Goal: Information Seeking & Learning: Check status

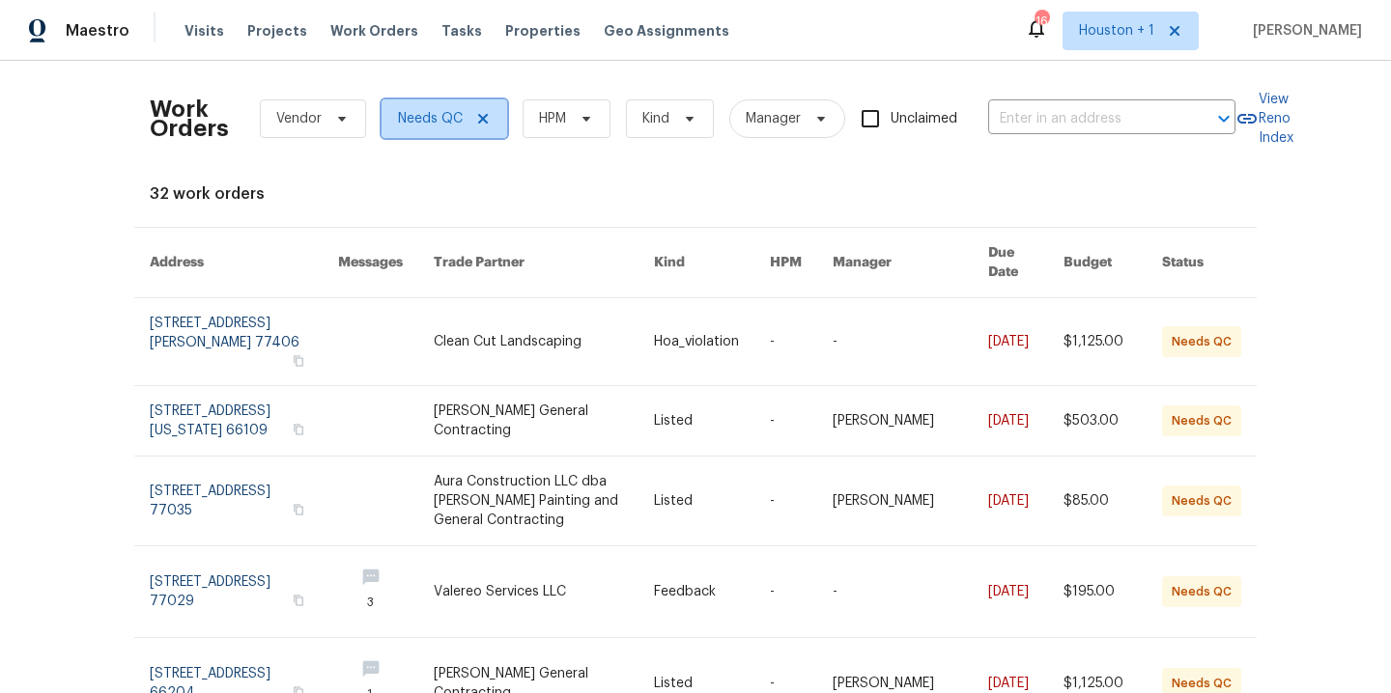
click at [469, 121] on span at bounding box center [479, 118] width 21 height 15
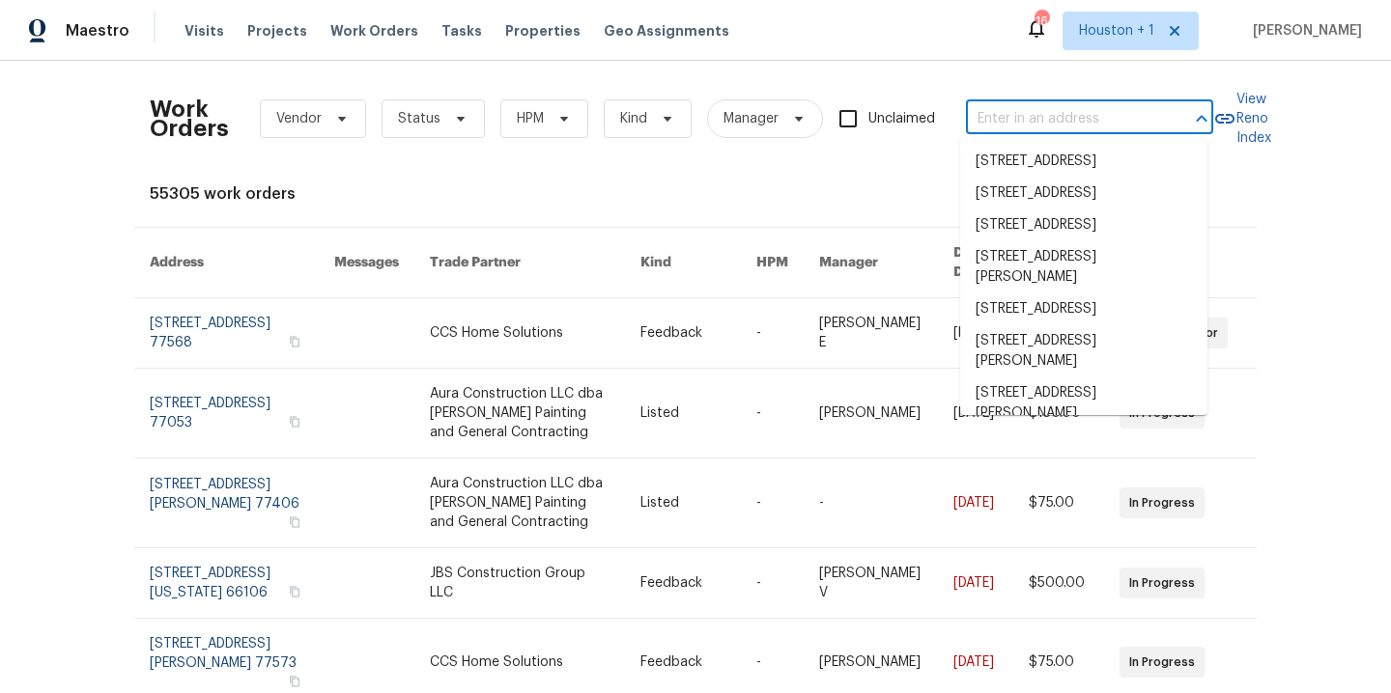
click at [1017, 129] on input "text" at bounding box center [1062, 119] width 193 height 30
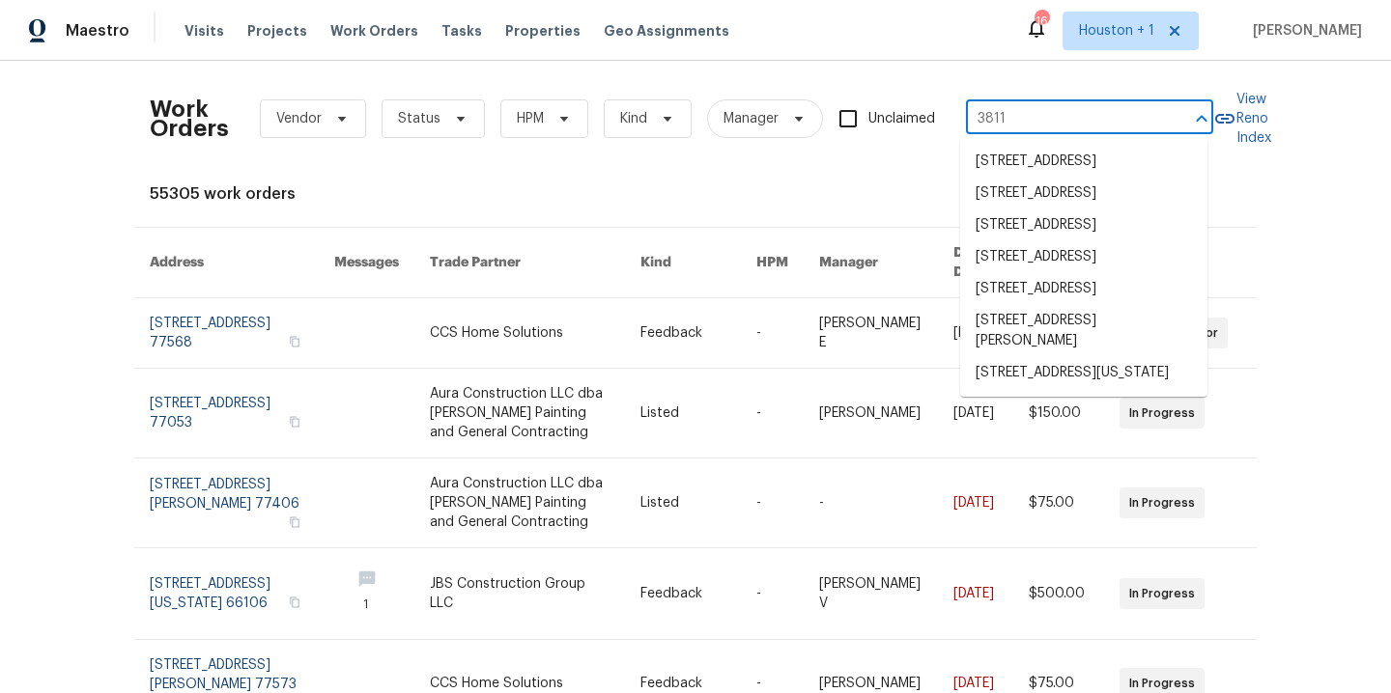
type input "3811 w"
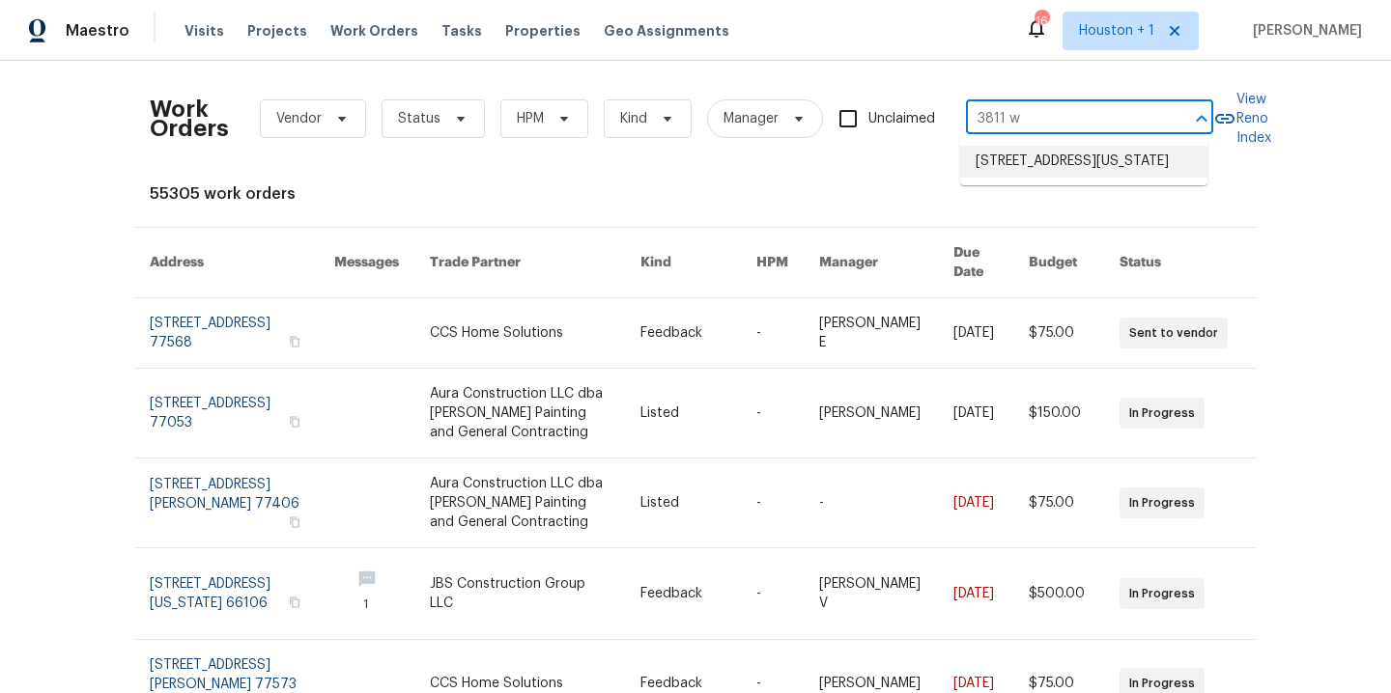
click at [1026, 178] on li "3811 Wyandotte Ave, Kansas City, KS 66106" at bounding box center [1083, 162] width 247 height 32
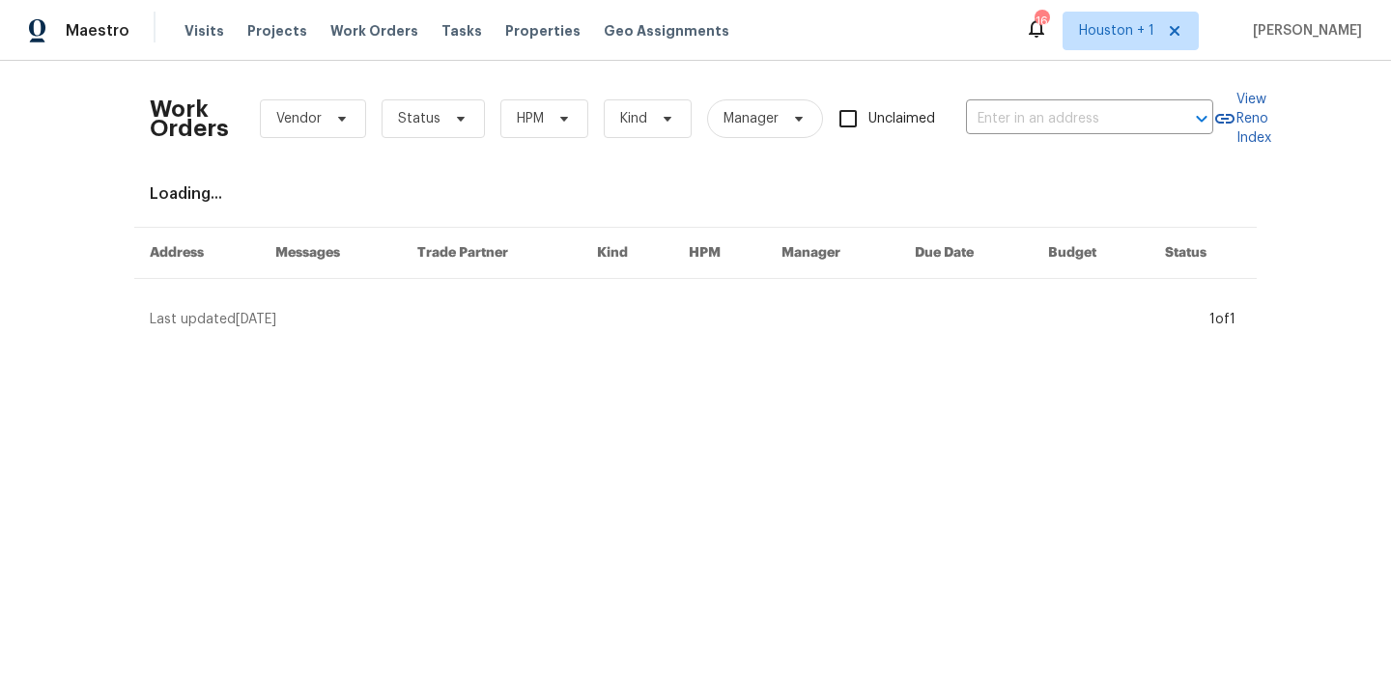
type input "3811 Wyandotte Ave, Kansas City, KS 66106"
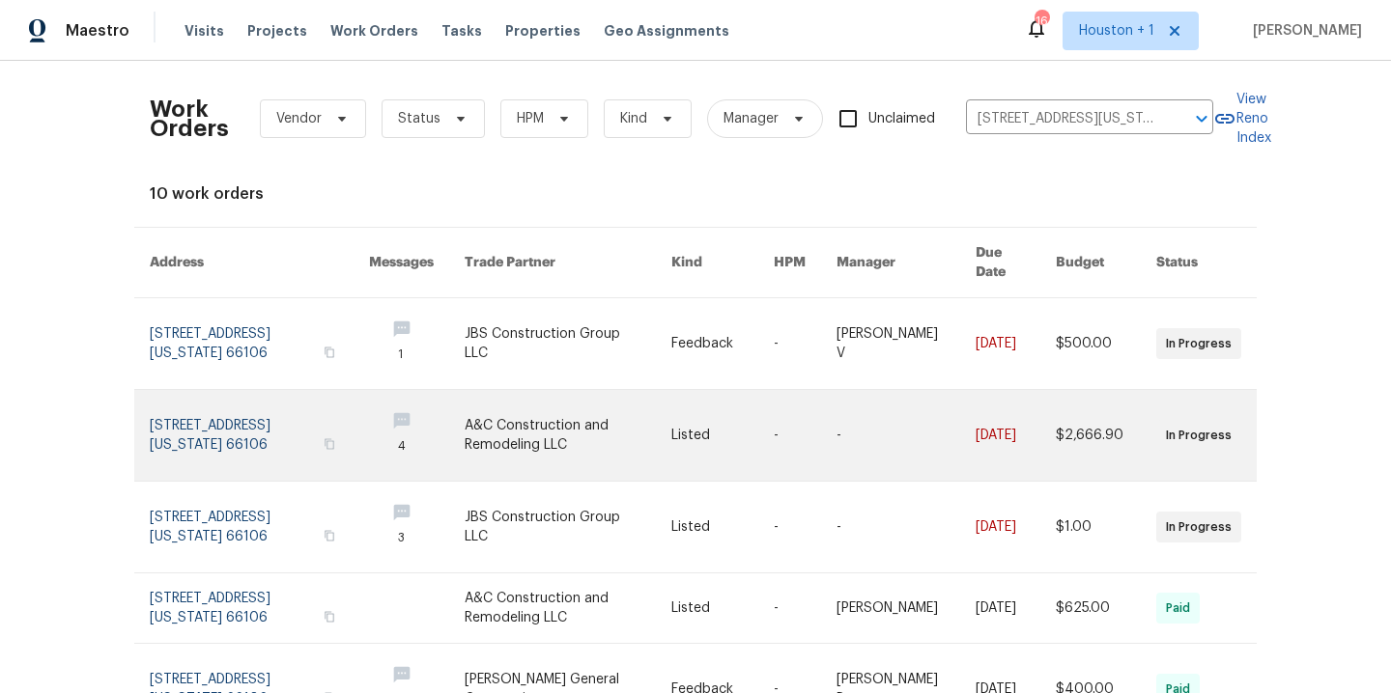
click at [504, 425] on link at bounding box center [568, 435] width 207 height 91
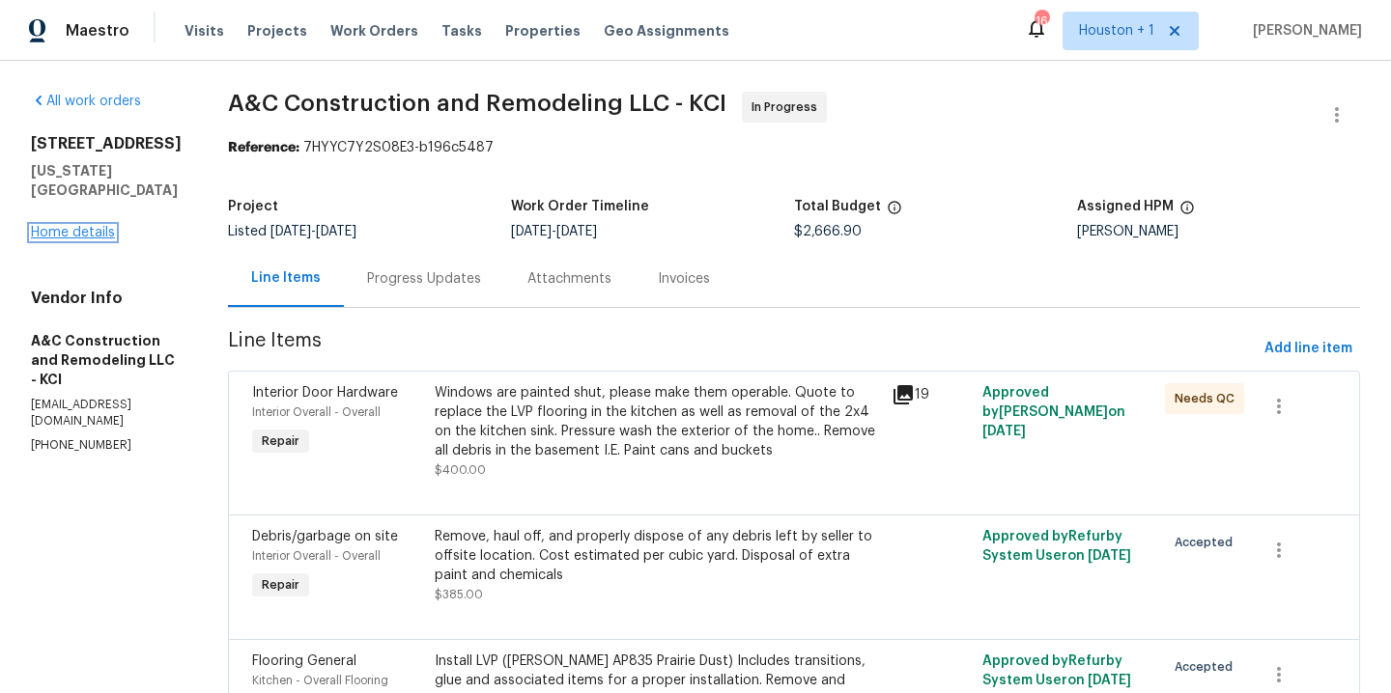
click at [45, 226] on link "Home details" at bounding box center [73, 233] width 84 height 14
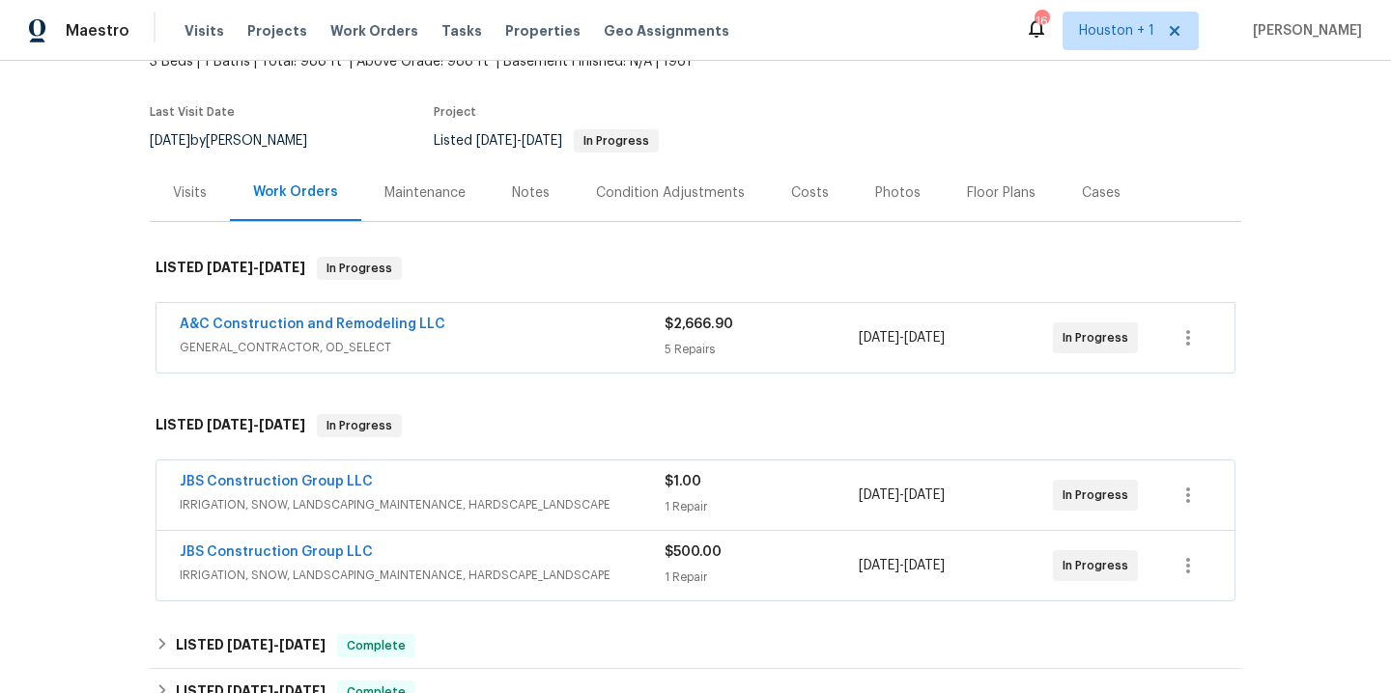
scroll to position [141, 0]
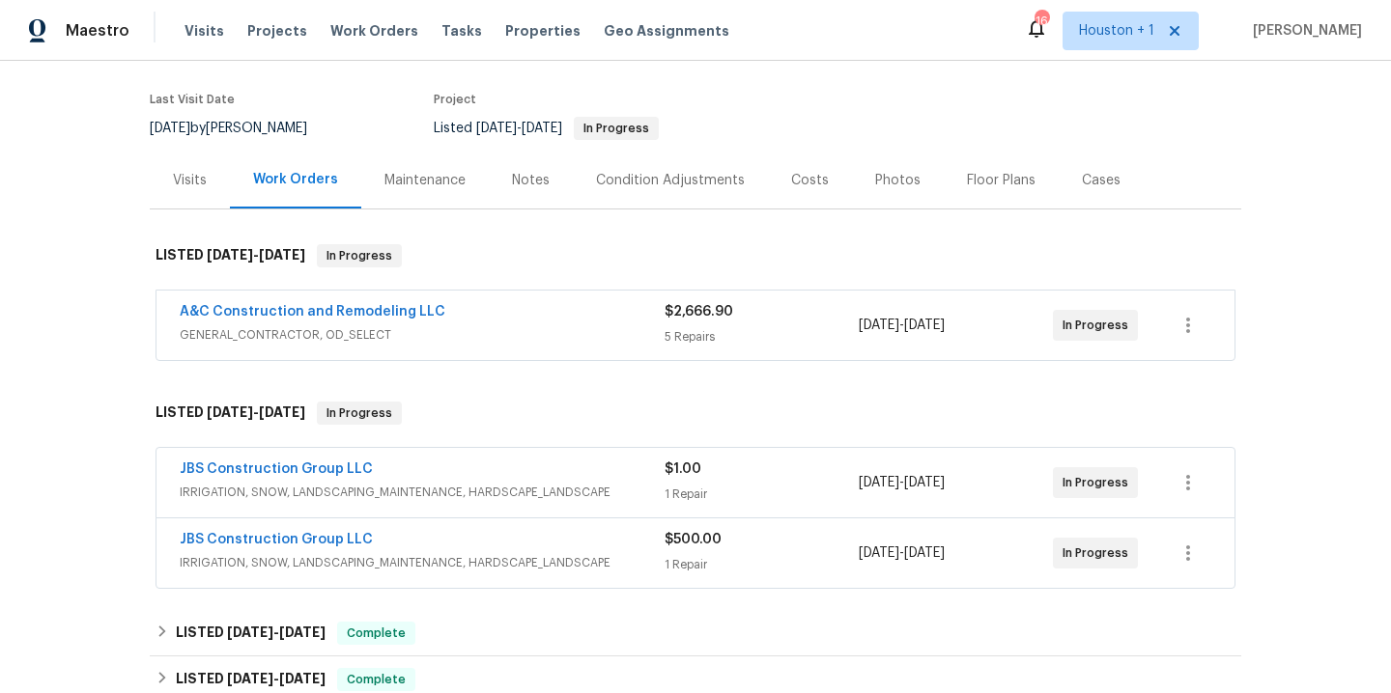
click at [311, 302] on span "A&C Construction and Remodeling LLC" at bounding box center [313, 311] width 266 height 19
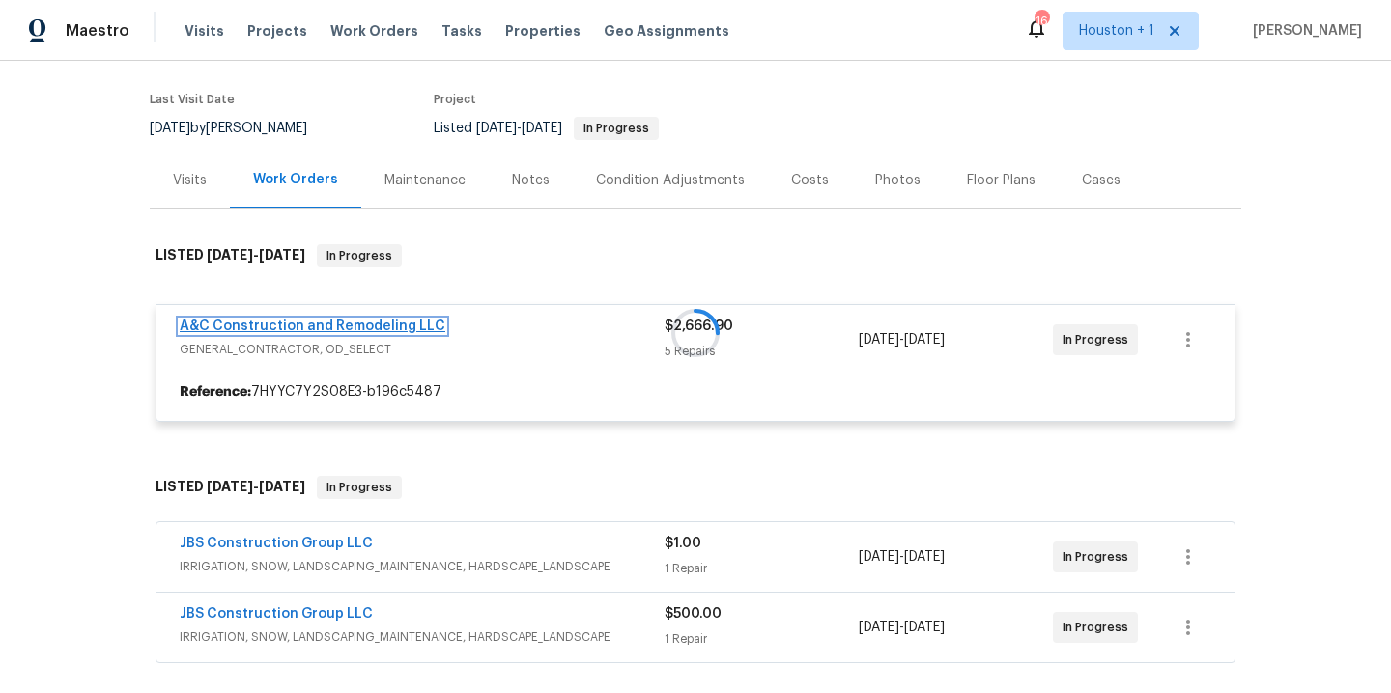
click at [305, 320] on link "A&C Construction and Remodeling LLC" at bounding box center [313, 327] width 266 height 14
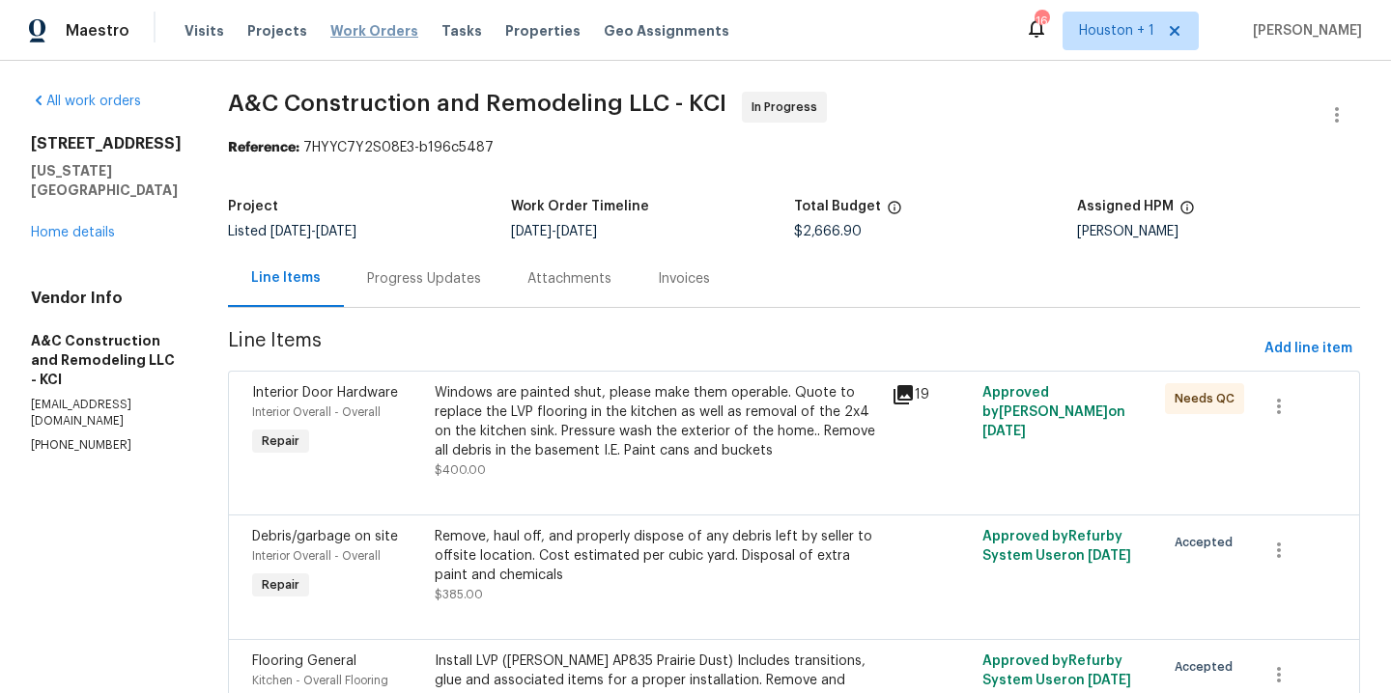
click at [352, 25] on span "Work Orders" at bounding box center [374, 30] width 88 height 19
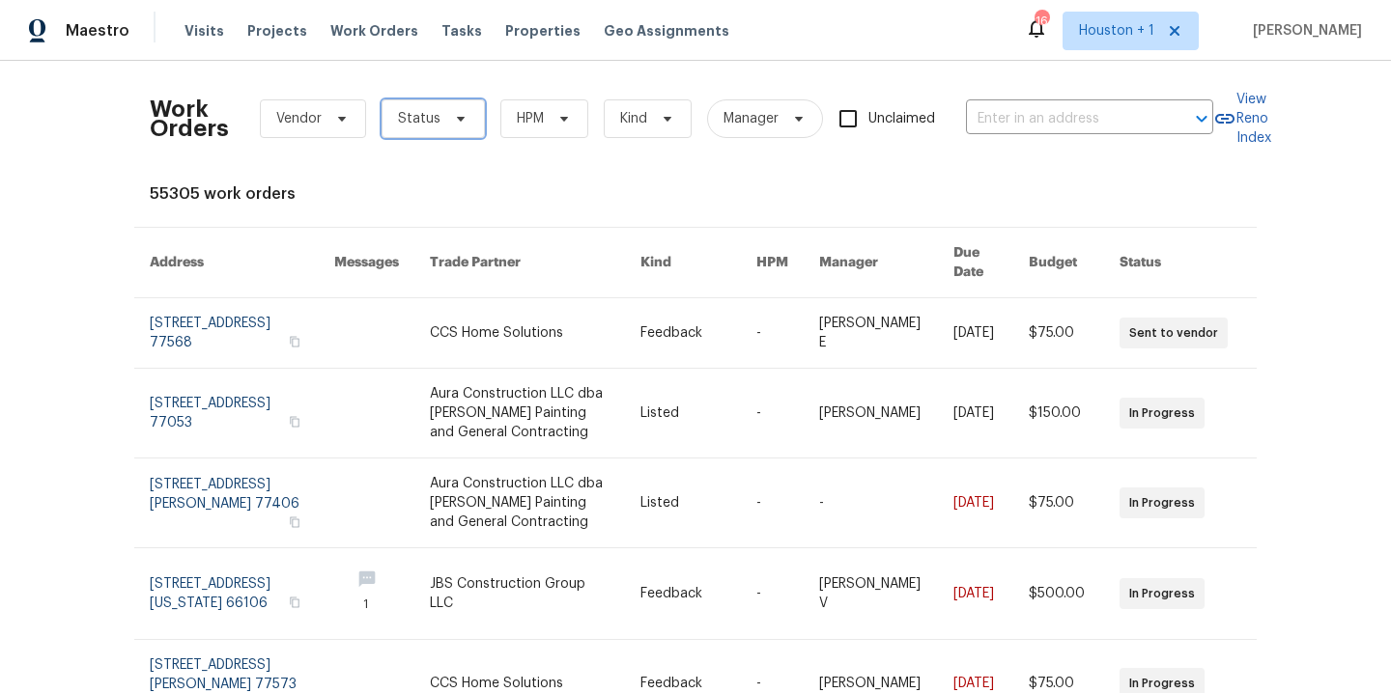
click at [431, 127] on span "Status" at bounding box center [432, 118] width 103 height 39
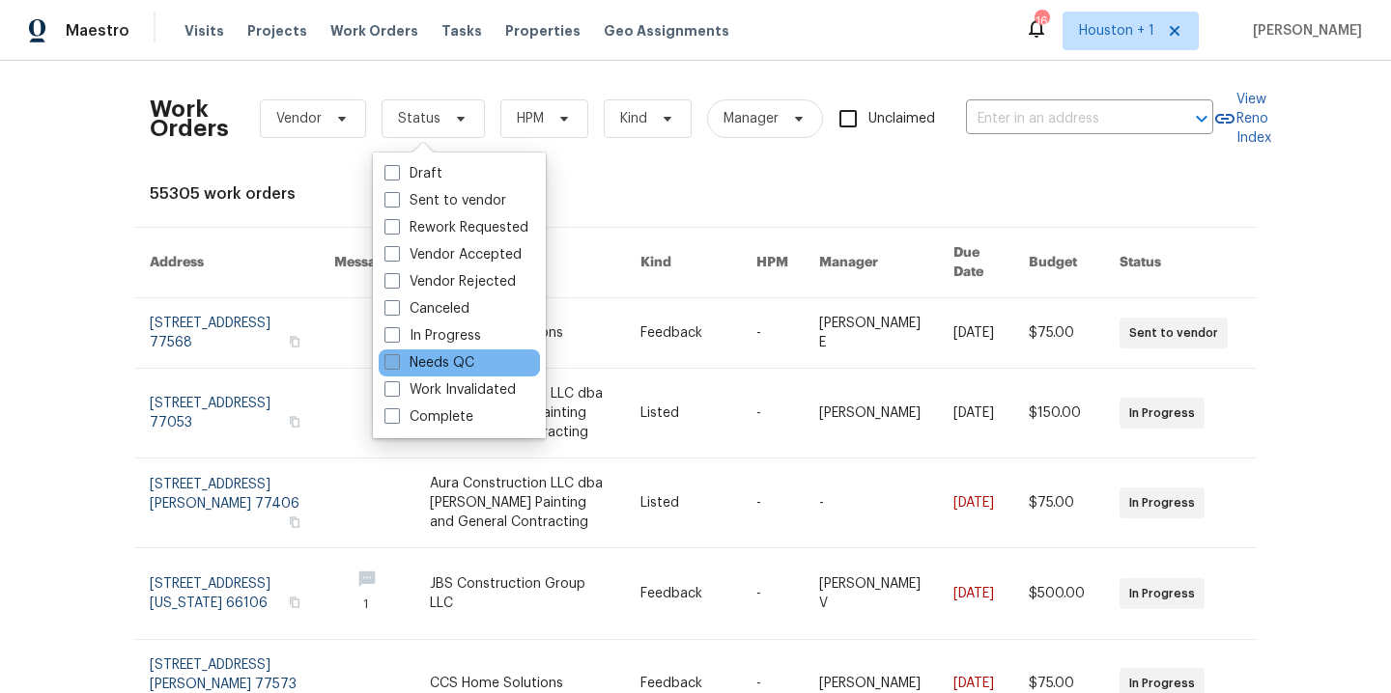
click at [402, 361] on label "Needs QC" at bounding box center [429, 362] width 90 height 19
click at [397, 361] on input "Needs QC" at bounding box center [390, 359] width 13 height 13
checkbox input "true"
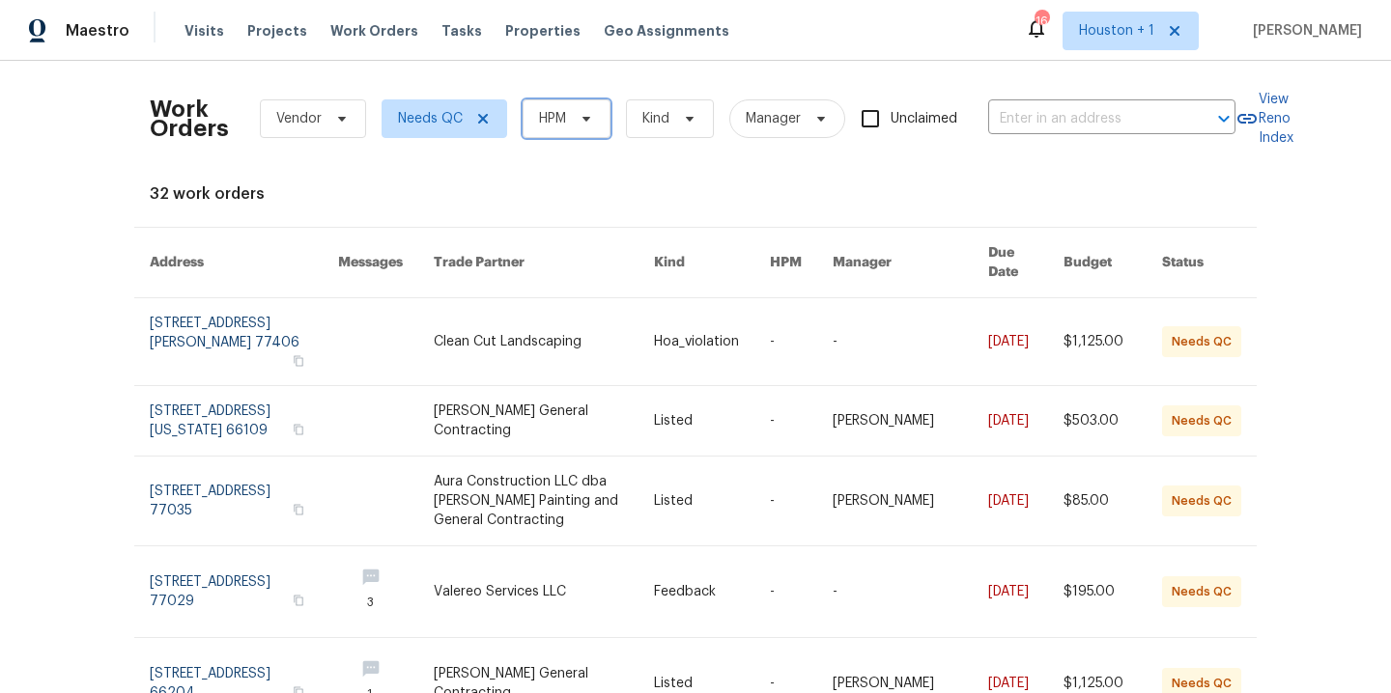
click at [524, 127] on span "HPM" at bounding box center [566, 118] width 88 height 39
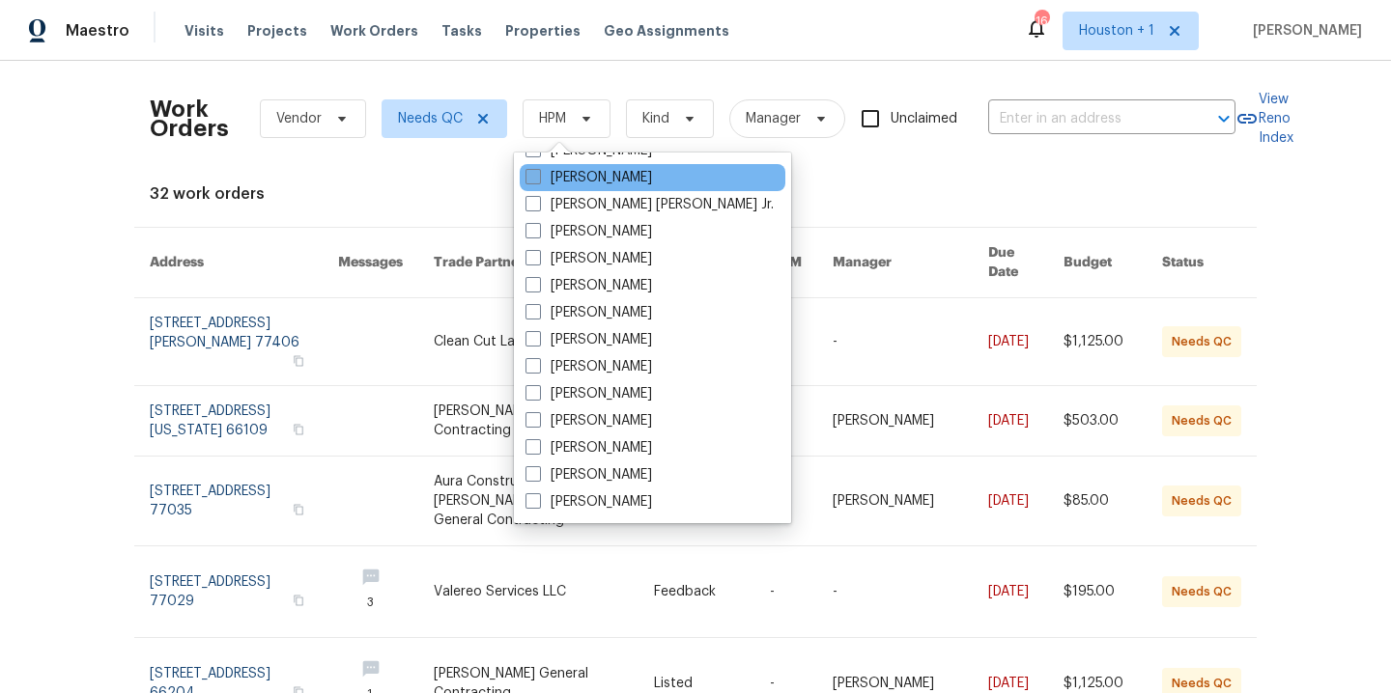
scroll to position [590, 0]
click at [611, 179] on label "[PERSON_NAME]" at bounding box center [588, 178] width 127 height 19
click at [538, 179] on input "[PERSON_NAME]" at bounding box center [531, 175] width 13 height 13
checkbox input "true"
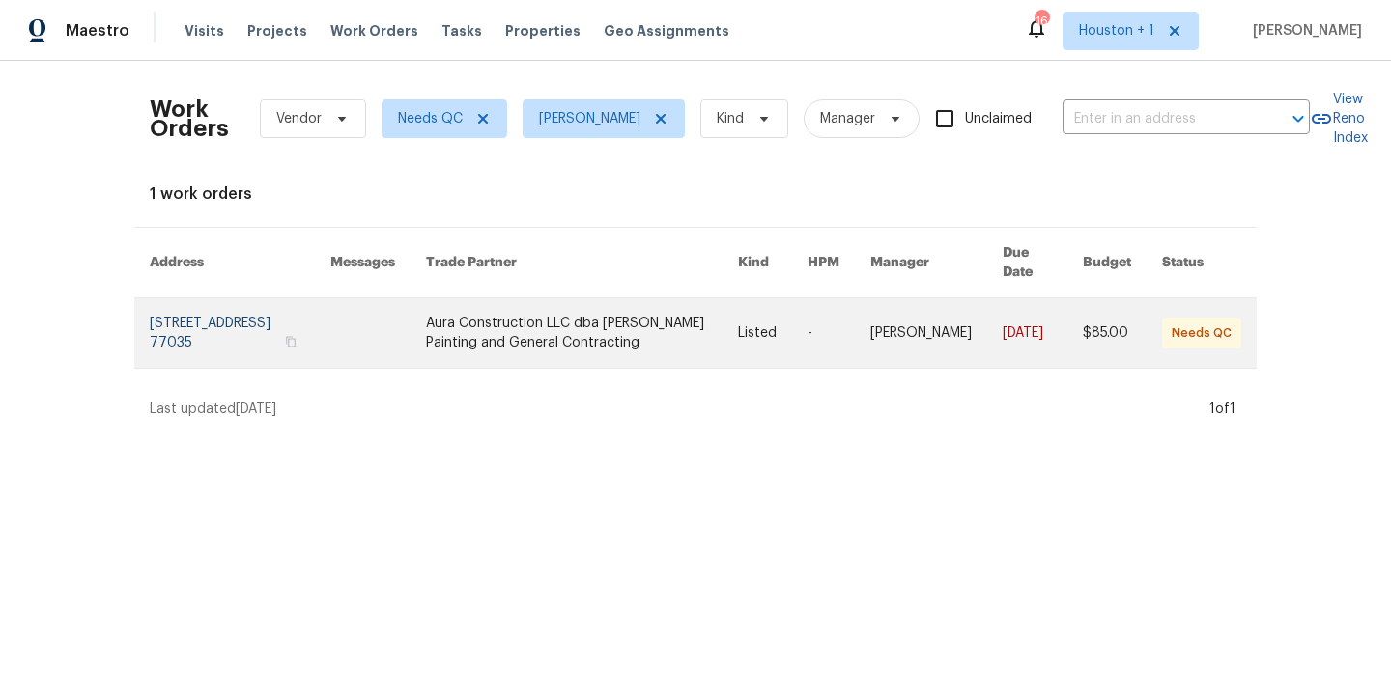
click at [614, 318] on link at bounding box center [582, 333] width 312 height 70
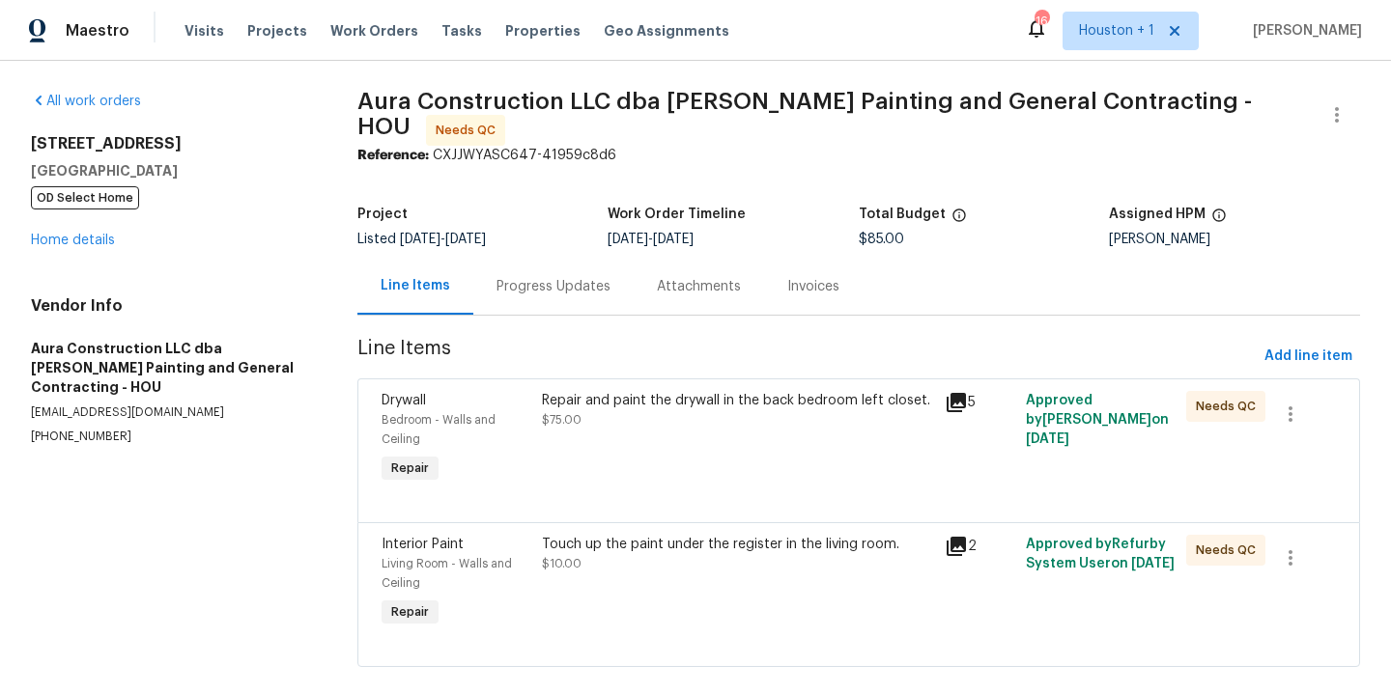
scroll to position [37, 0]
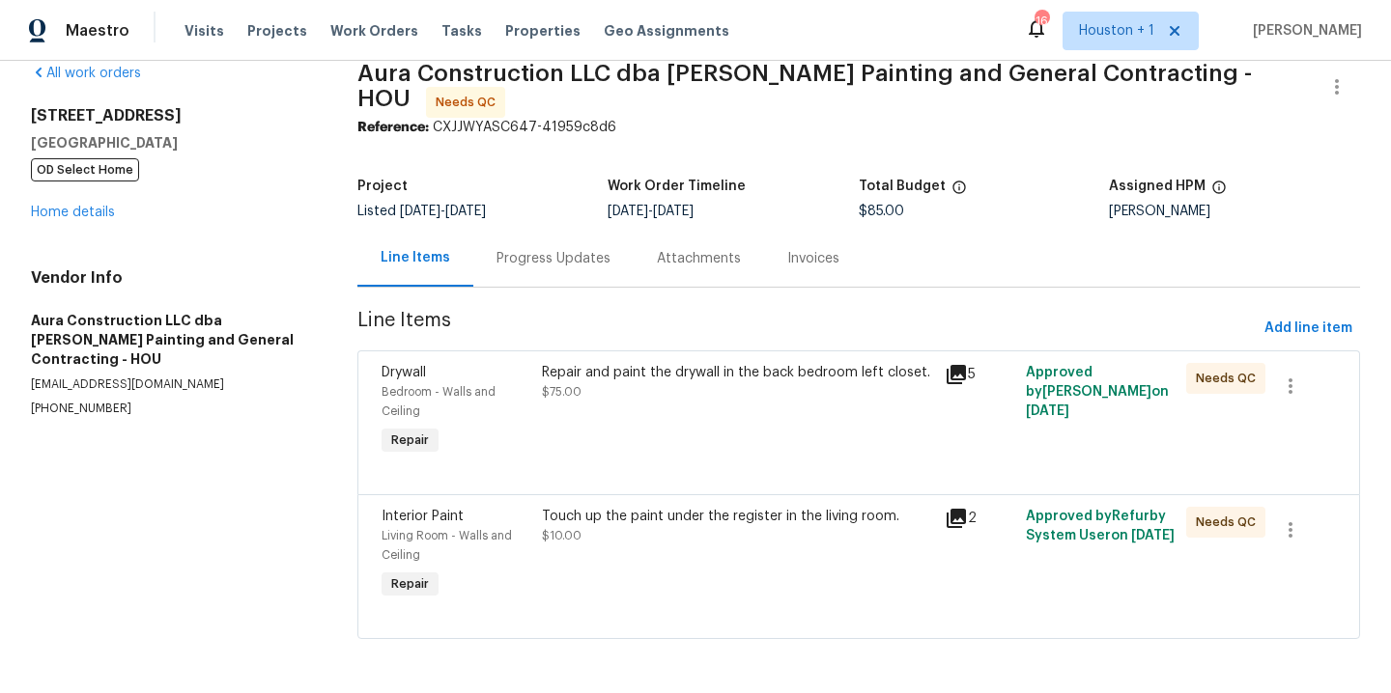
click at [669, 541] on div "Touch up the paint under the register in the living room. $10.00" at bounding box center [737, 555] width 403 height 108
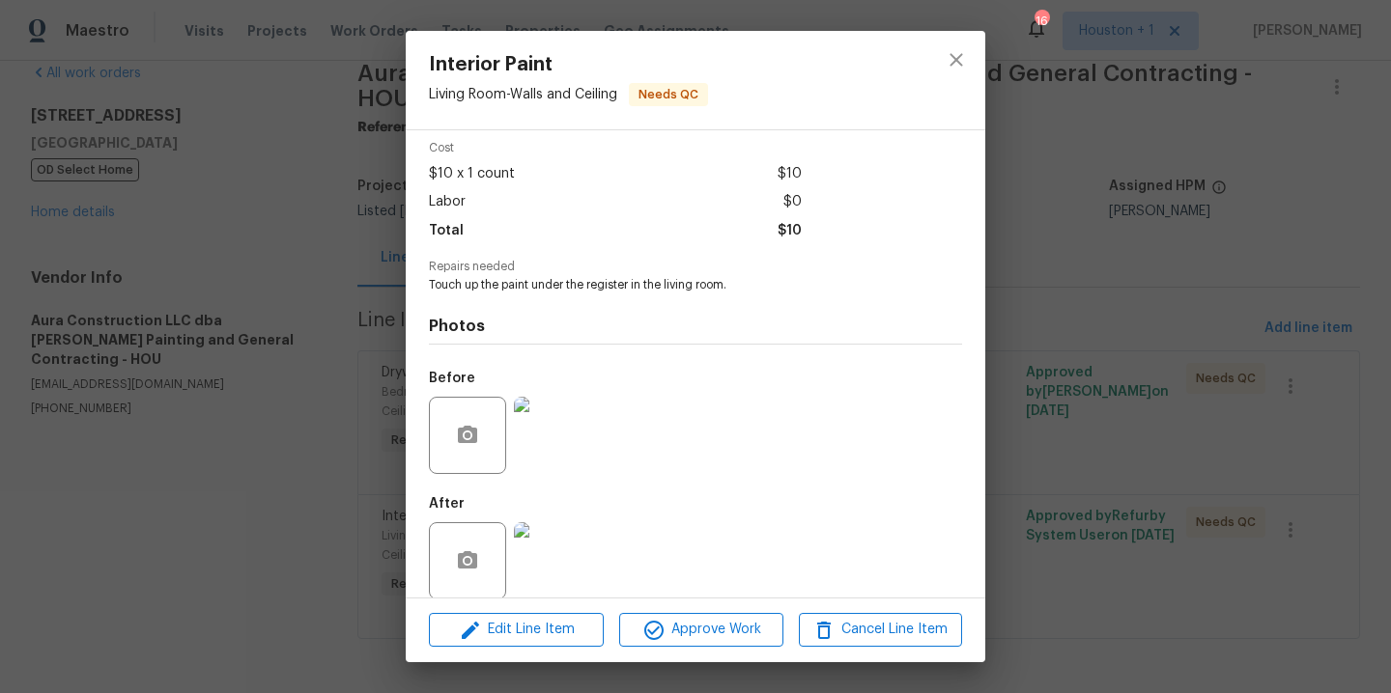
scroll to position [112, 0]
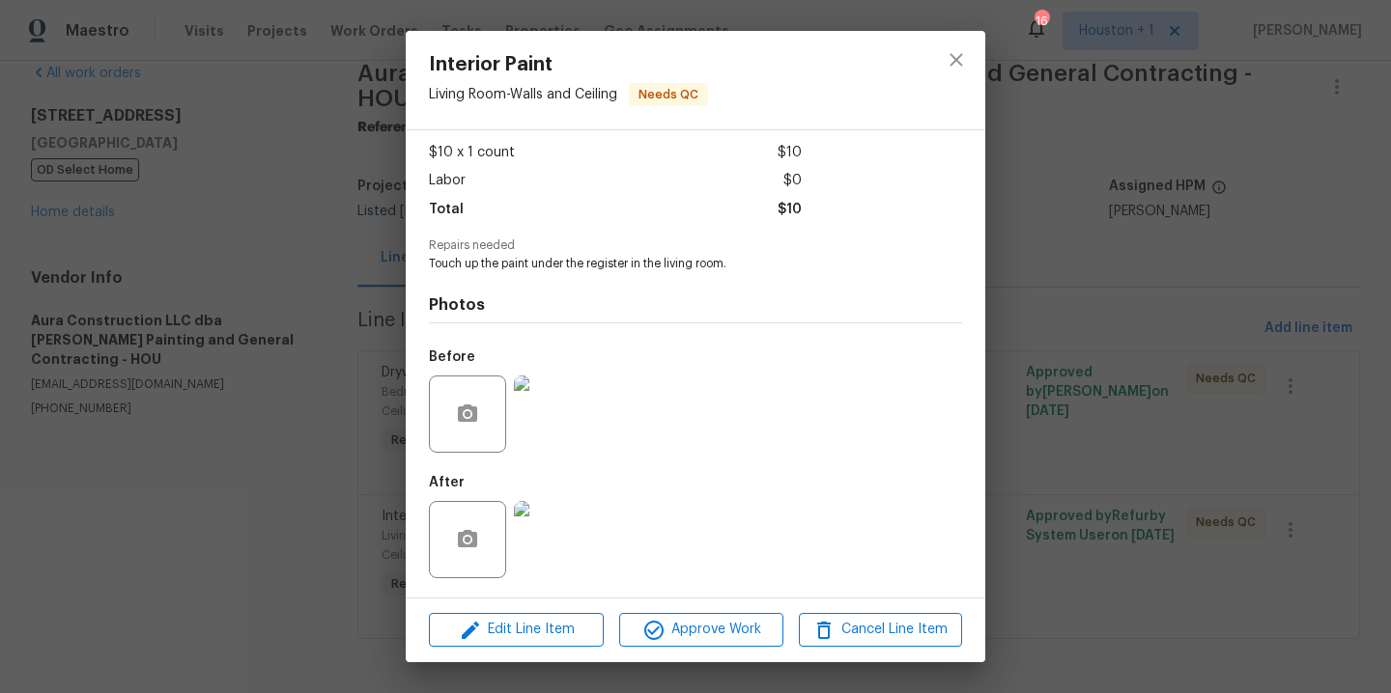
click at [548, 545] on img at bounding box center [552, 539] width 77 height 77
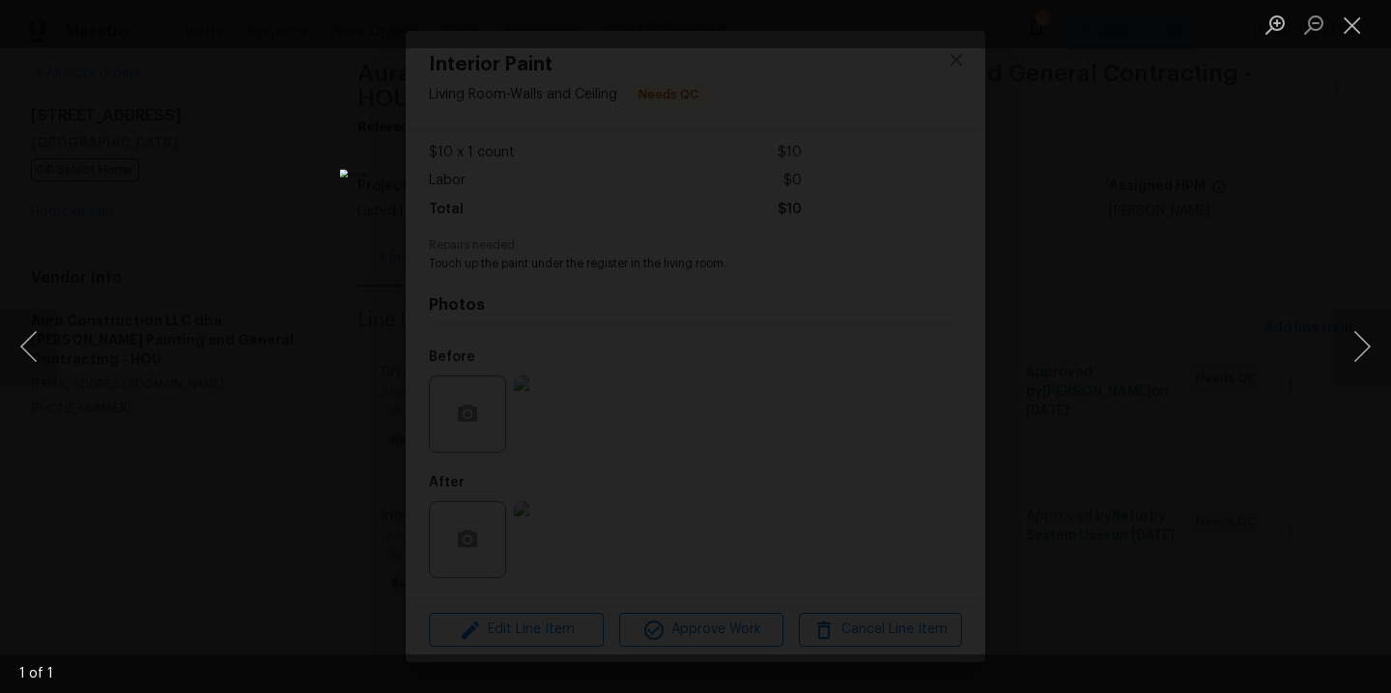
click at [1019, 324] on div "Lightbox" at bounding box center [695, 346] width 1391 height 693
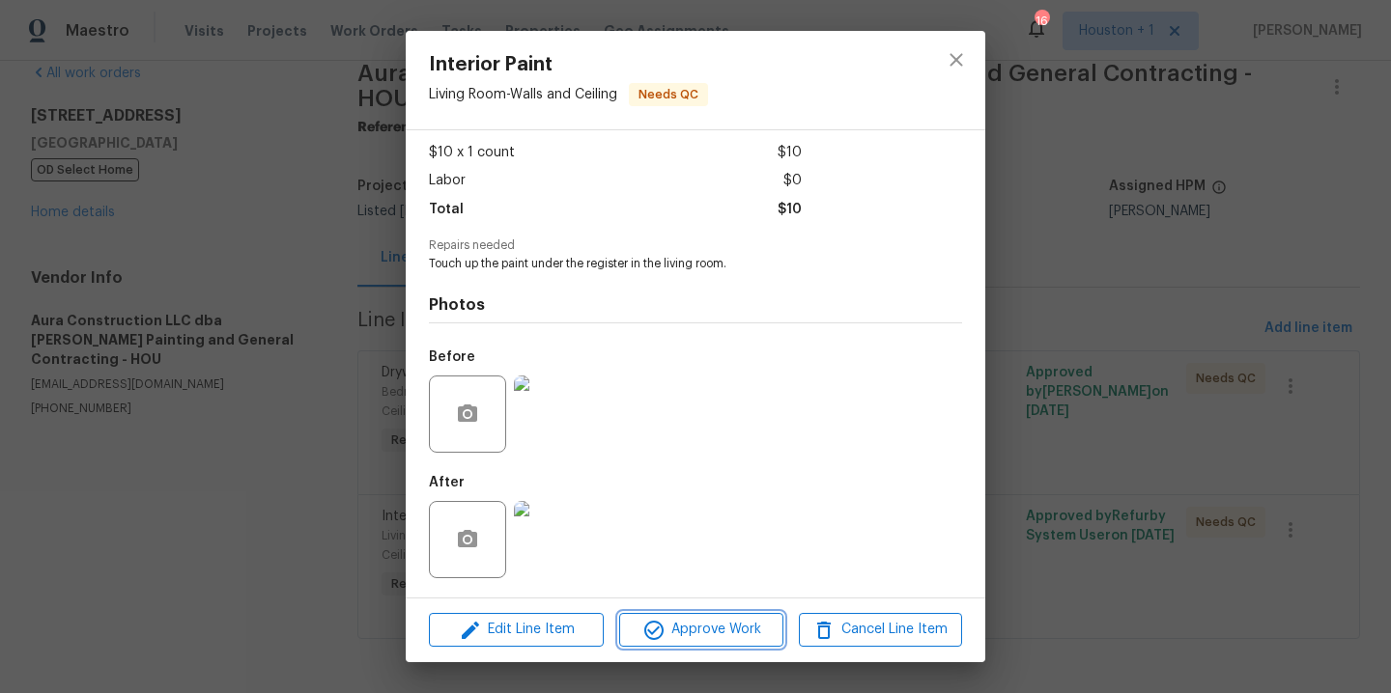
click at [719, 626] on span "Approve Work" at bounding box center [701, 630] width 152 height 24
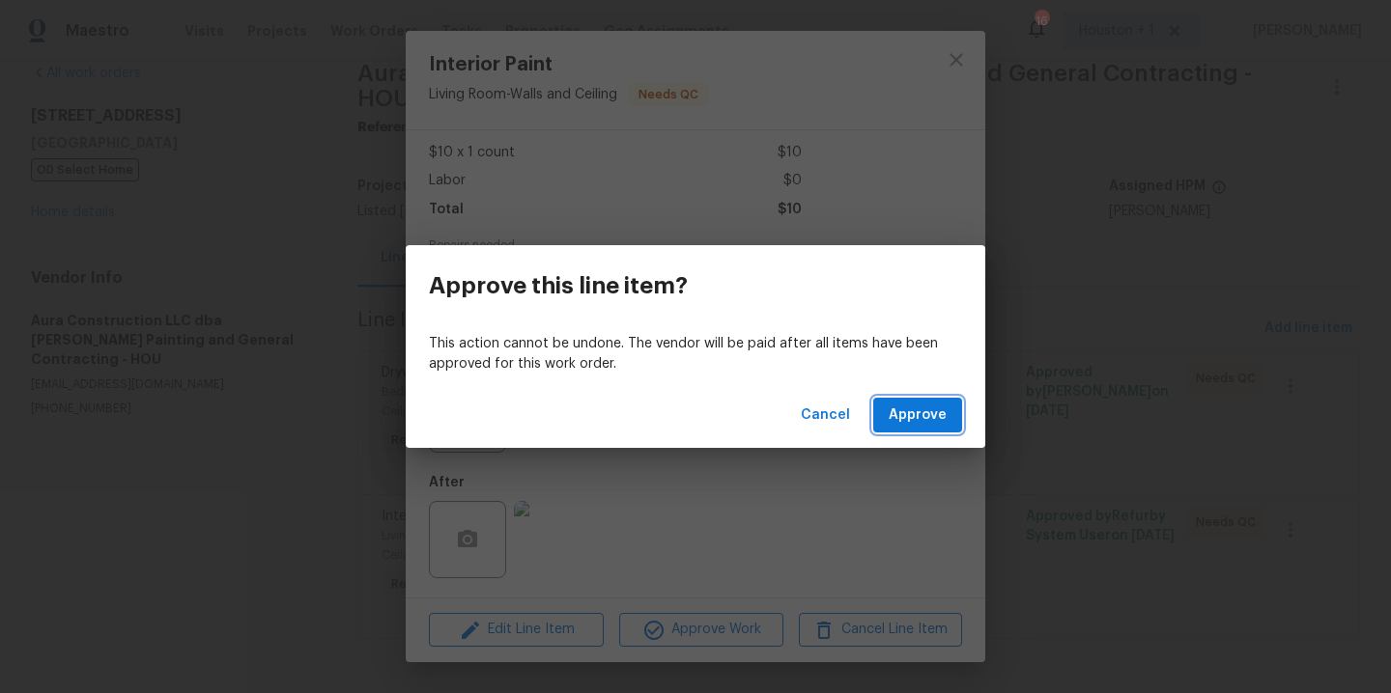
click at [888, 414] on button "Approve" at bounding box center [917, 416] width 89 height 36
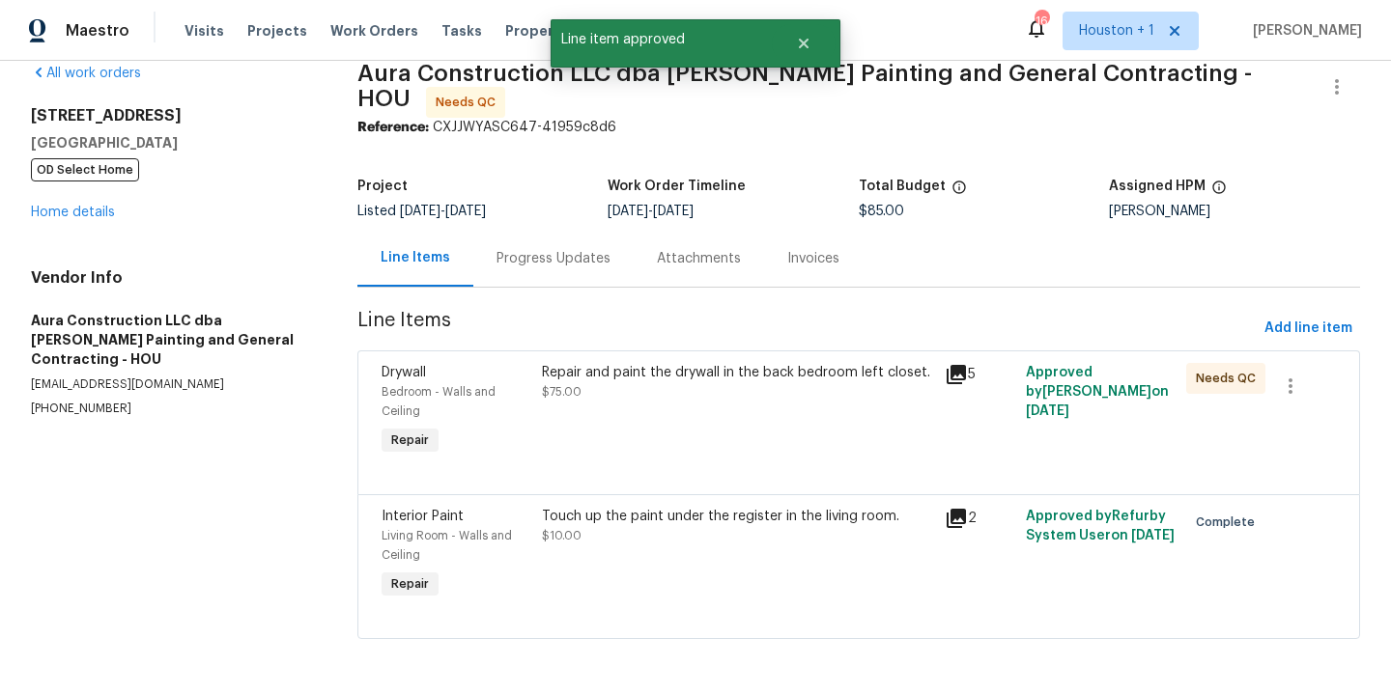
click at [713, 385] on div "Repair and paint the drywall in the back bedroom left closet. $75.00" at bounding box center [737, 411] width 403 height 108
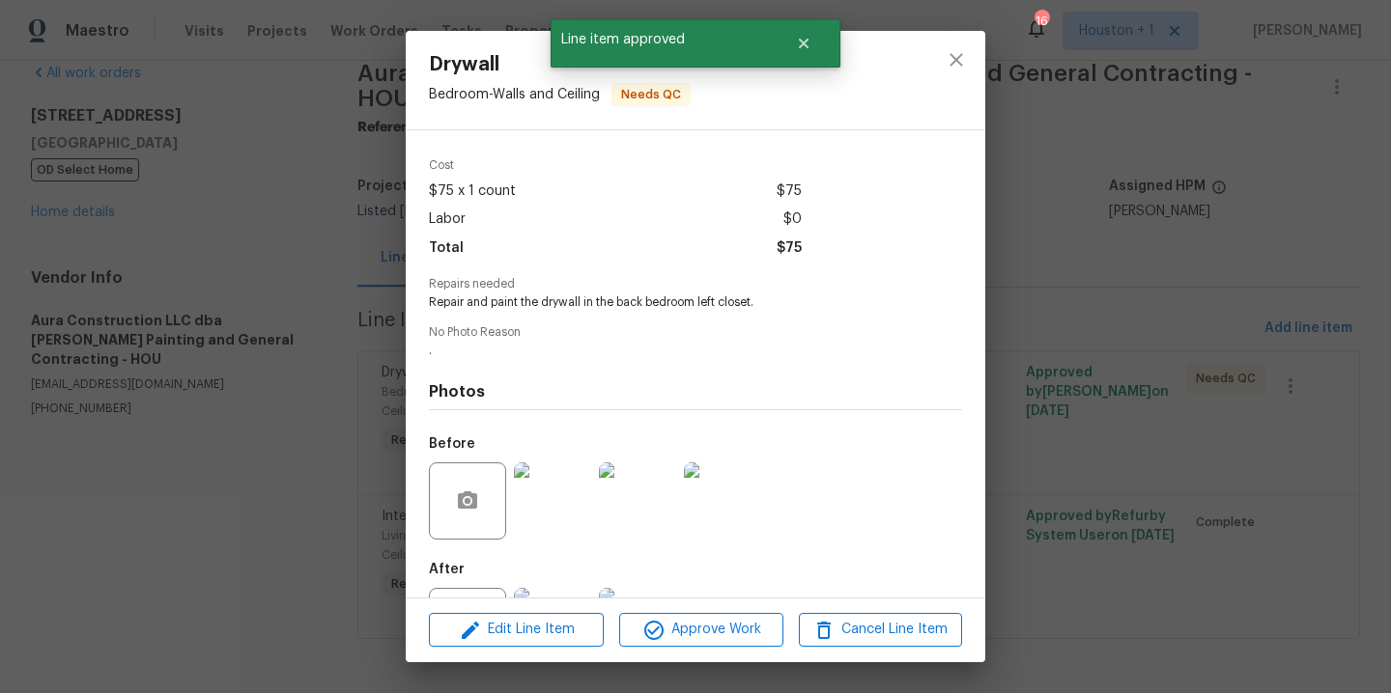
scroll to position [159, 0]
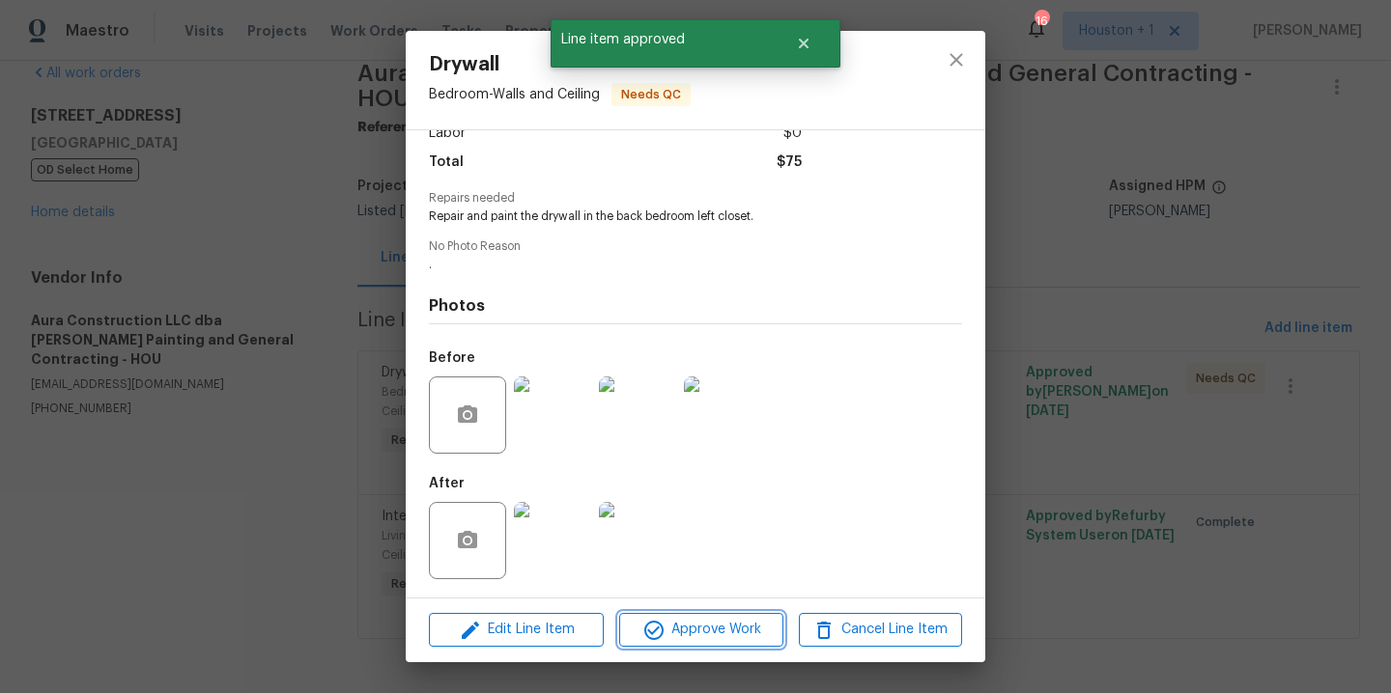
click at [682, 623] on span "Approve Work" at bounding box center [701, 630] width 152 height 24
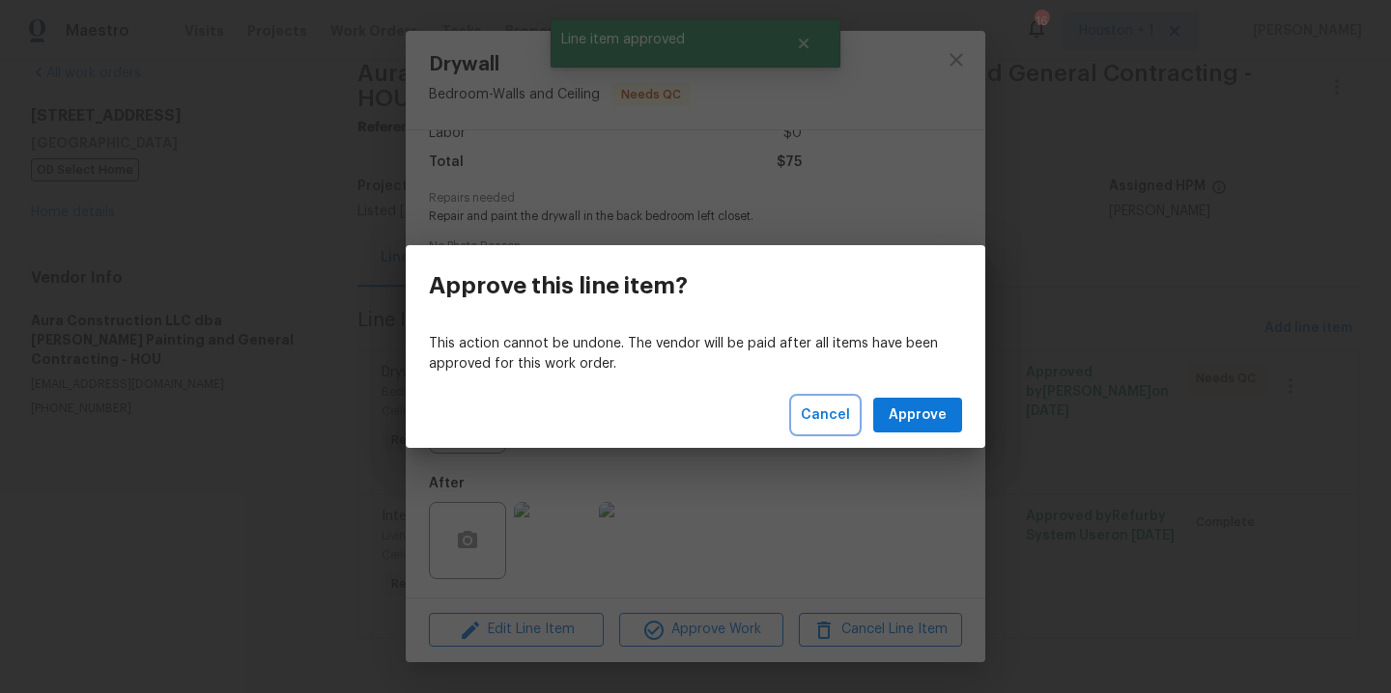
click at [807, 406] on span "Cancel" at bounding box center [825, 416] width 49 height 24
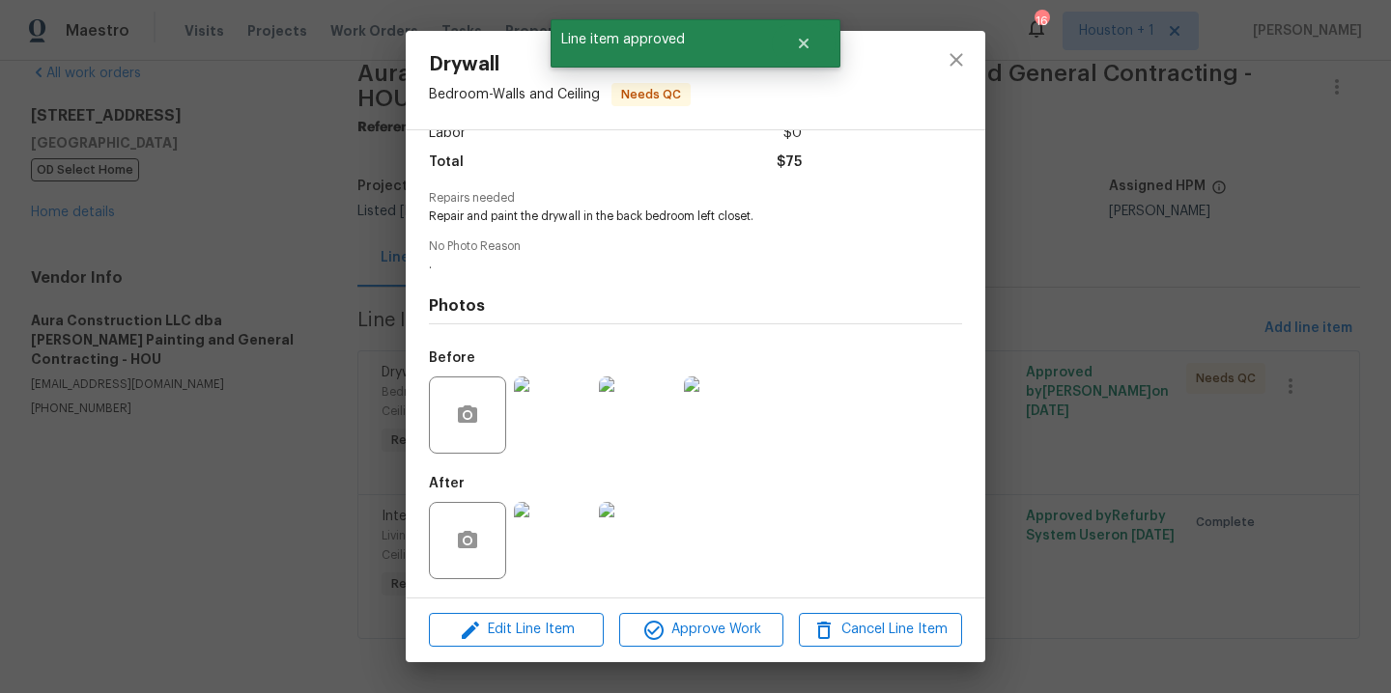
click at [570, 524] on img at bounding box center [552, 540] width 77 height 77
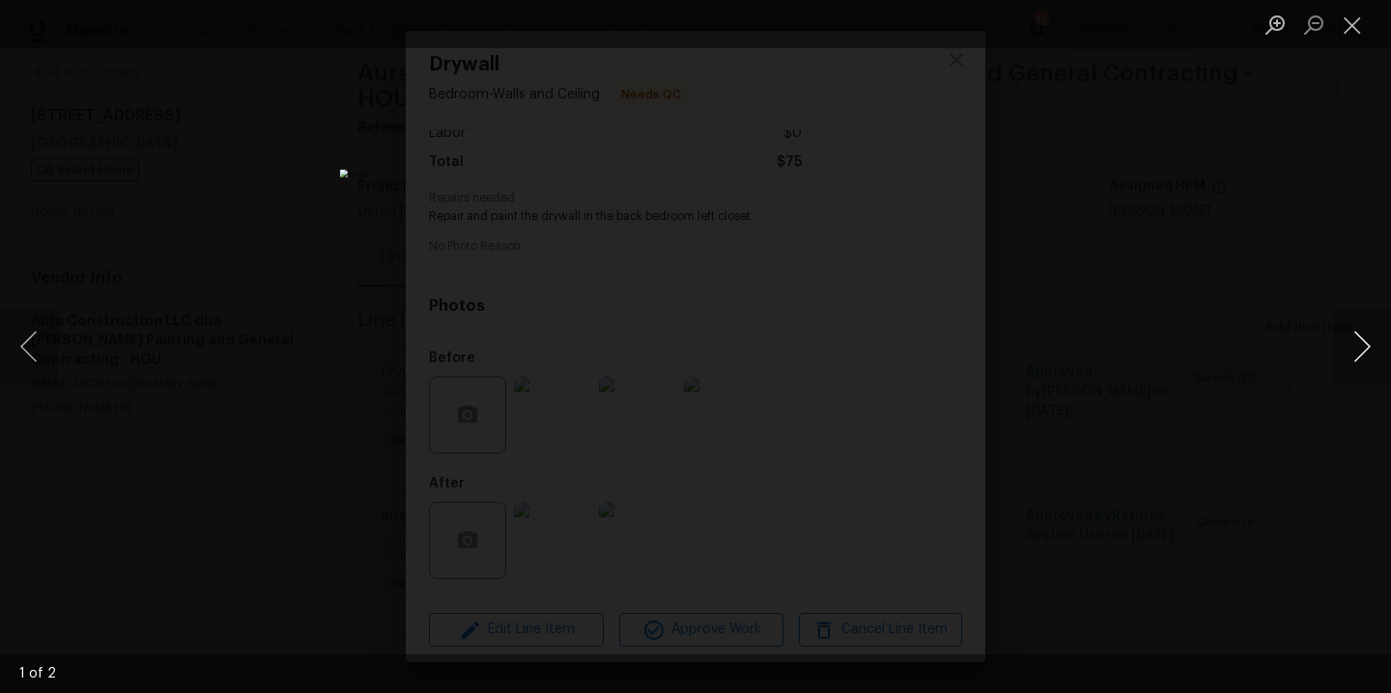
click at [1362, 348] on button "Next image" at bounding box center [1362, 346] width 58 height 77
click at [1361, 348] on button "Next image" at bounding box center [1362, 346] width 58 height 77
click at [1235, 257] on div "Lightbox" at bounding box center [695, 346] width 1391 height 693
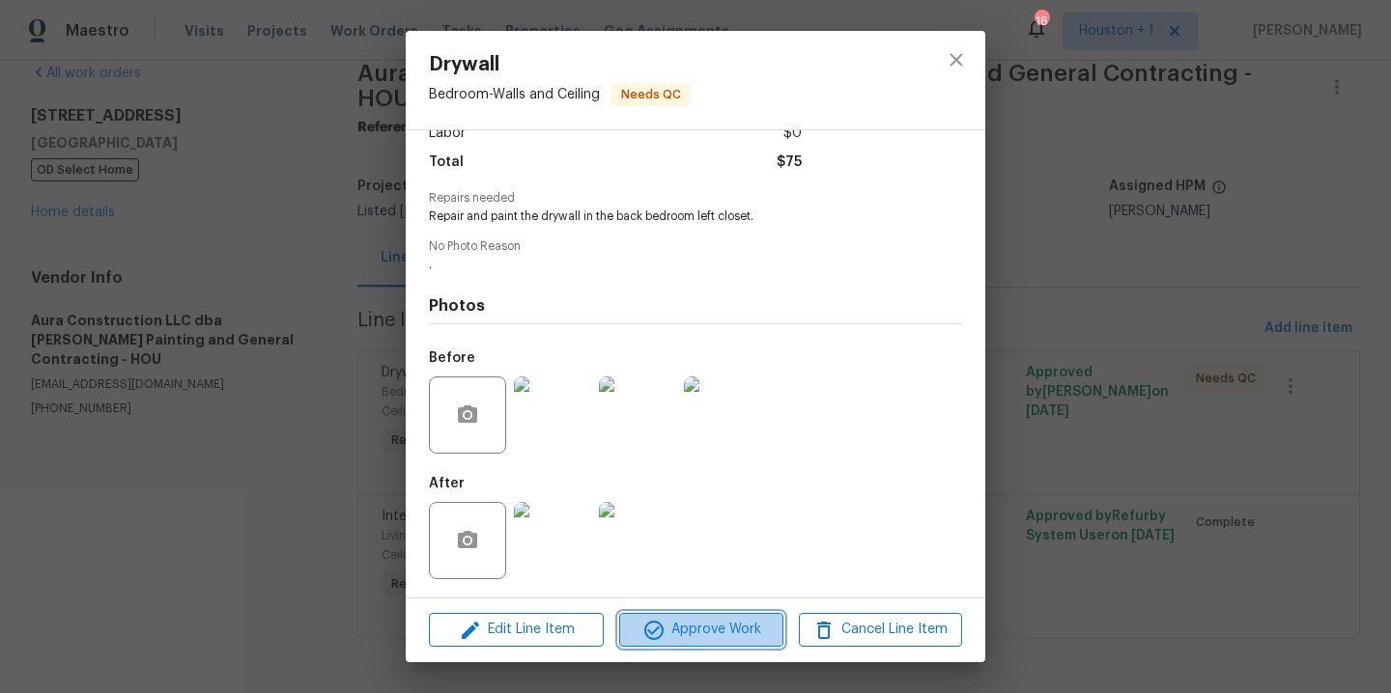
click at [671, 629] on span "Approve Work" at bounding box center [701, 630] width 152 height 24
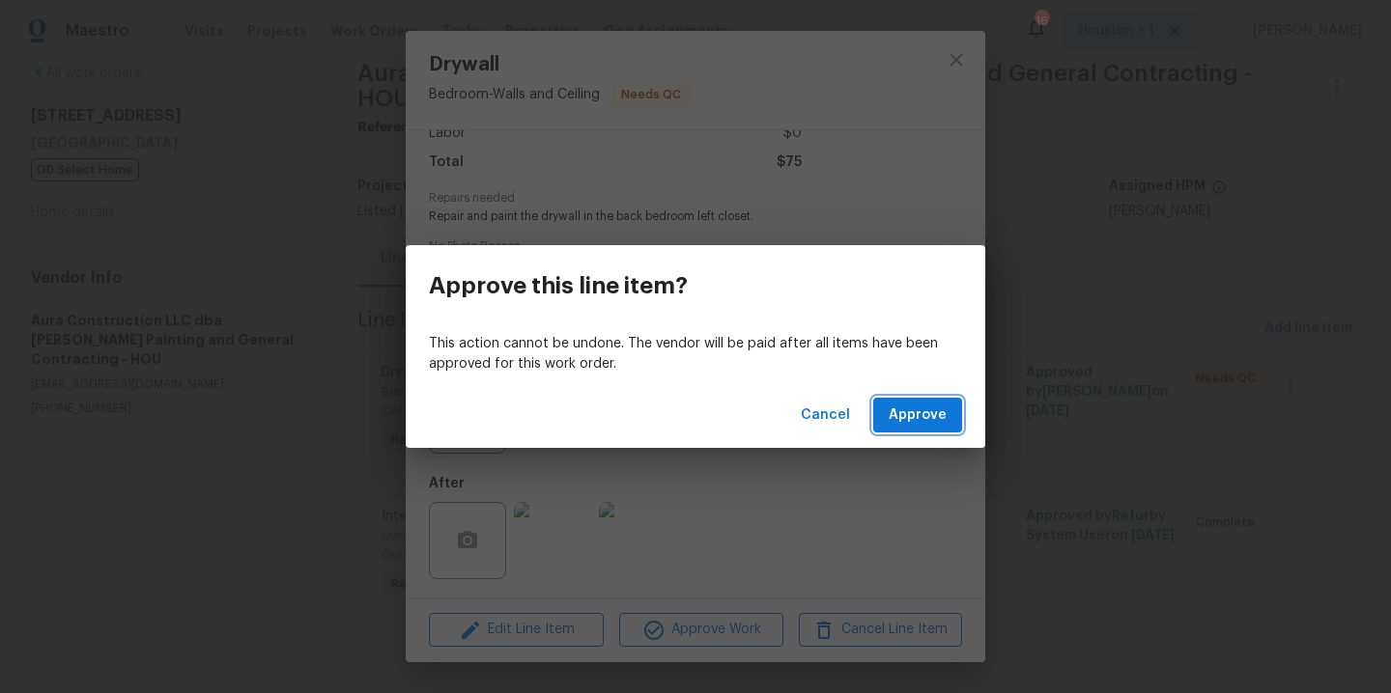
click at [921, 405] on span "Approve" at bounding box center [917, 416] width 58 height 24
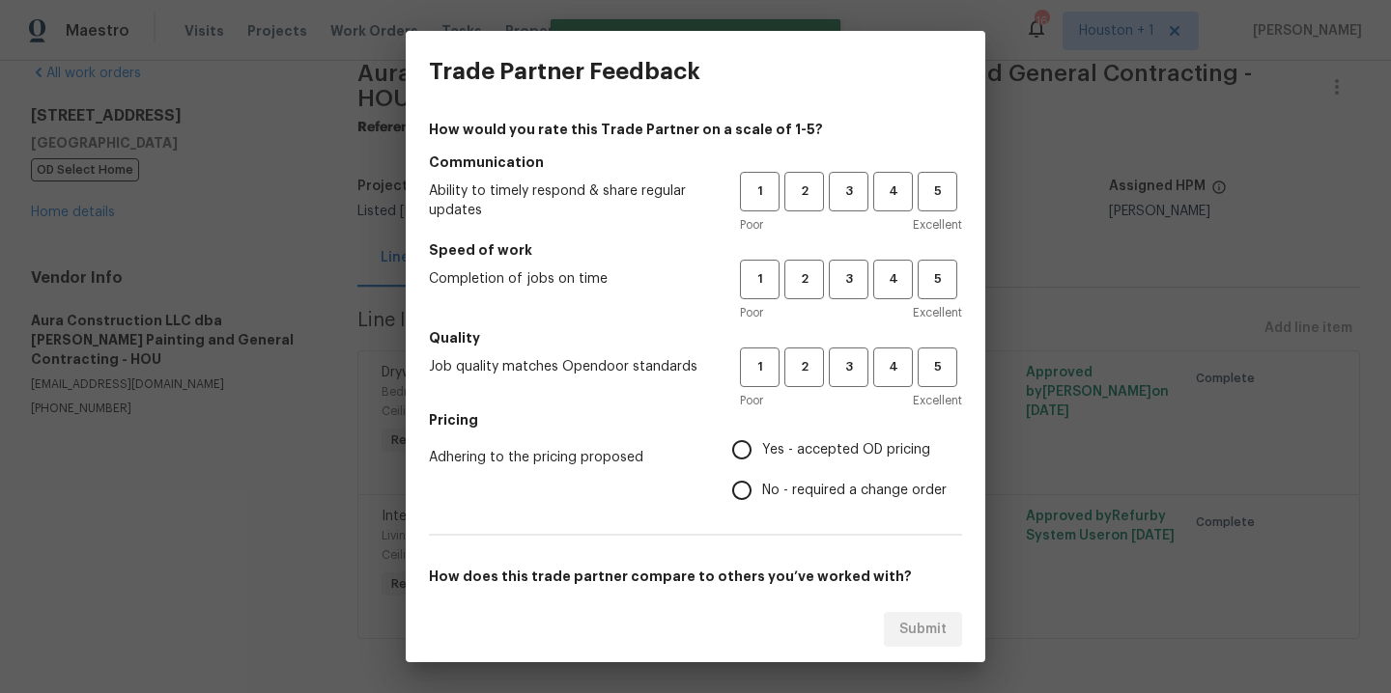
click at [836, 217] on div "Poor Excellent" at bounding box center [851, 224] width 222 height 19
click at [832, 184] on span "3" at bounding box center [849, 192] width 36 height 22
click at [841, 275] on span "3" at bounding box center [849, 279] width 36 height 22
click at [831, 374] on span "3" at bounding box center [849, 367] width 36 height 22
click at [817, 458] on span "Yes - accepted OD pricing" at bounding box center [846, 450] width 168 height 20
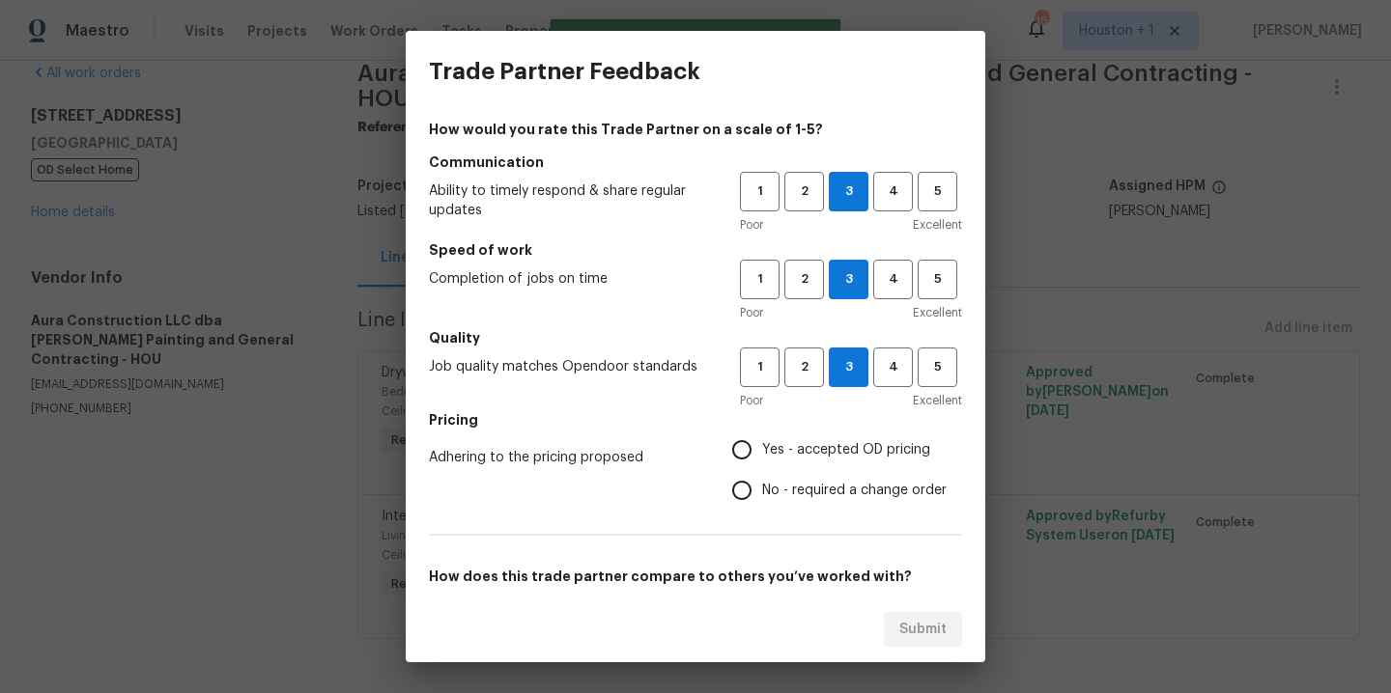
click at [762, 458] on input "Yes - accepted OD pricing" at bounding box center [741, 450] width 41 height 41
radio input "true"
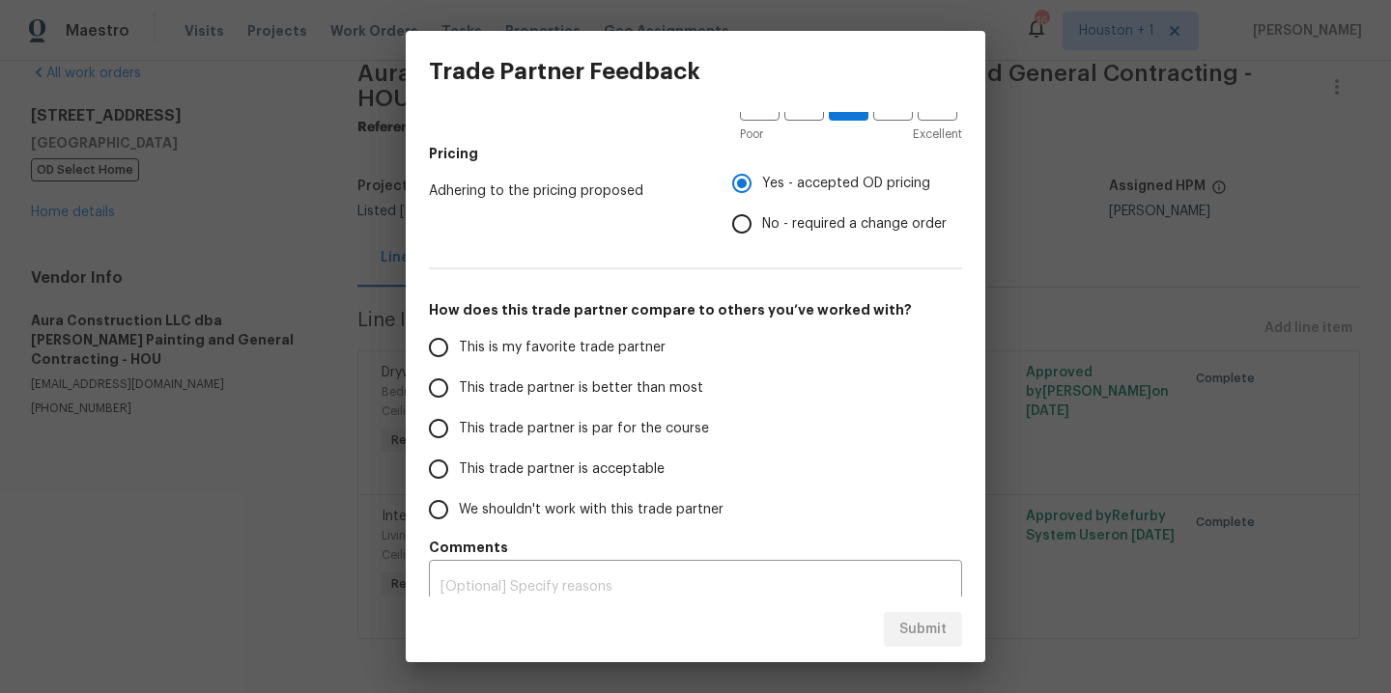
scroll to position [287, 0]
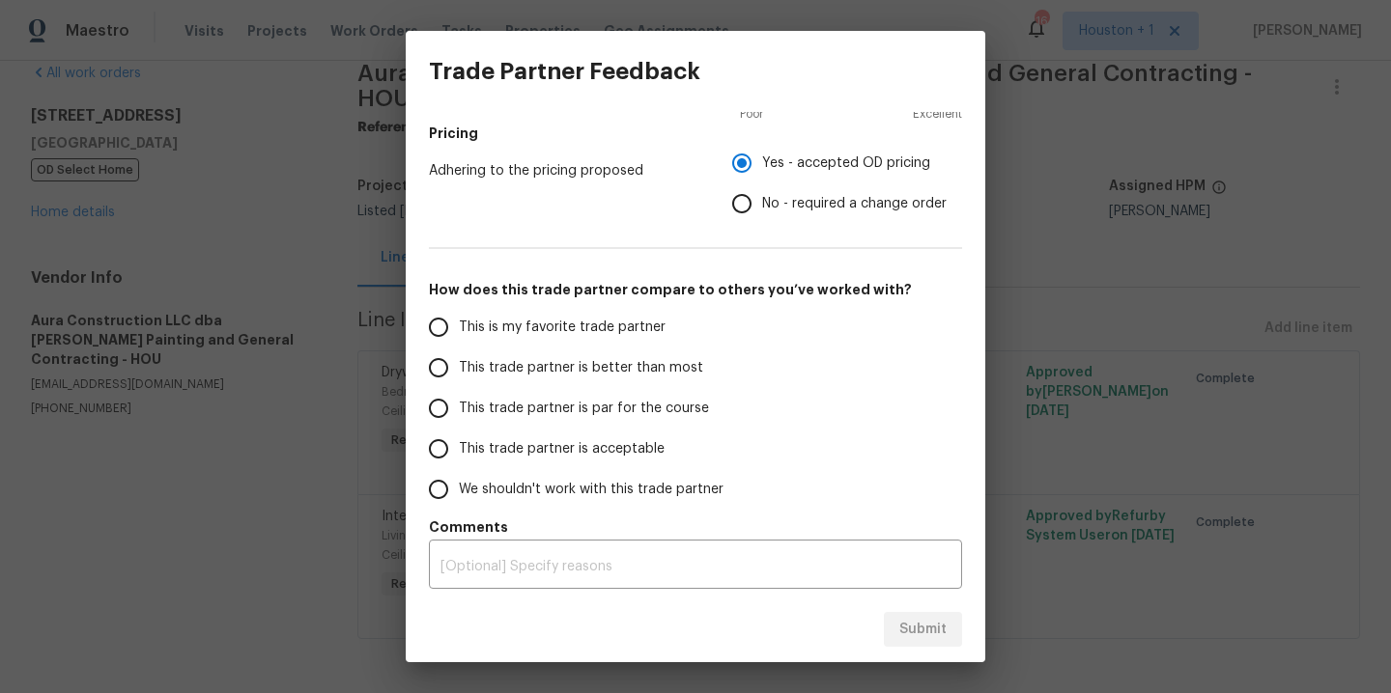
click at [570, 335] on span "This is my favorite trade partner" at bounding box center [562, 328] width 207 height 20
click at [459, 335] on input "This is my favorite trade partner" at bounding box center [438, 327] width 41 height 41
click at [952, 645] on button "Submit" at bounding box center [923, 630] width 78 height 36
radio input "true"
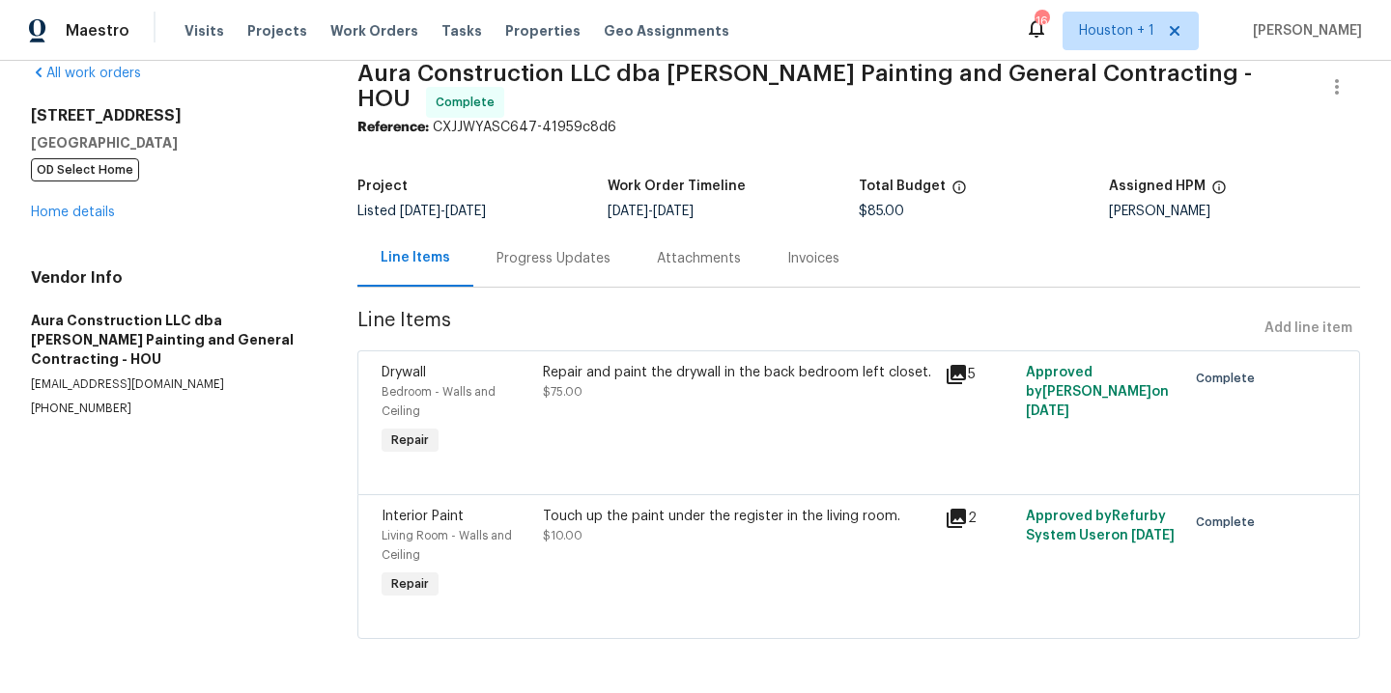
radio input "false"
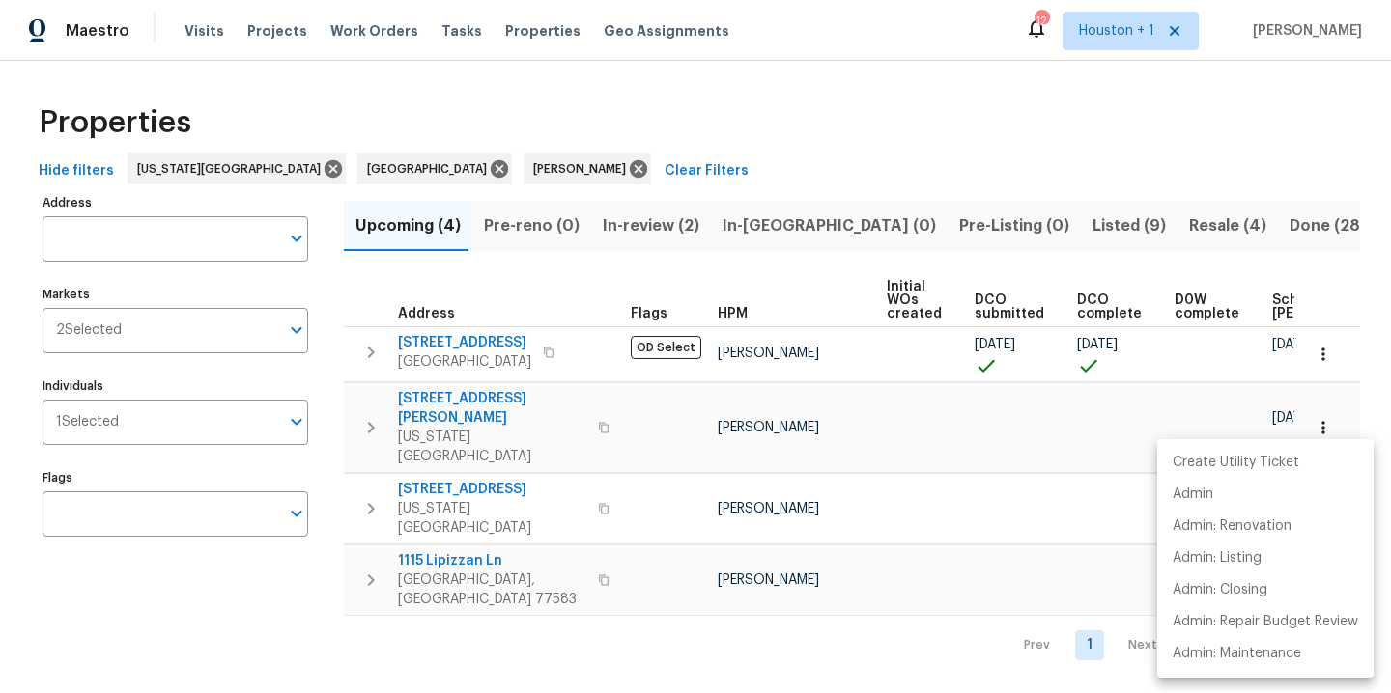
scroll to position [0, 231]
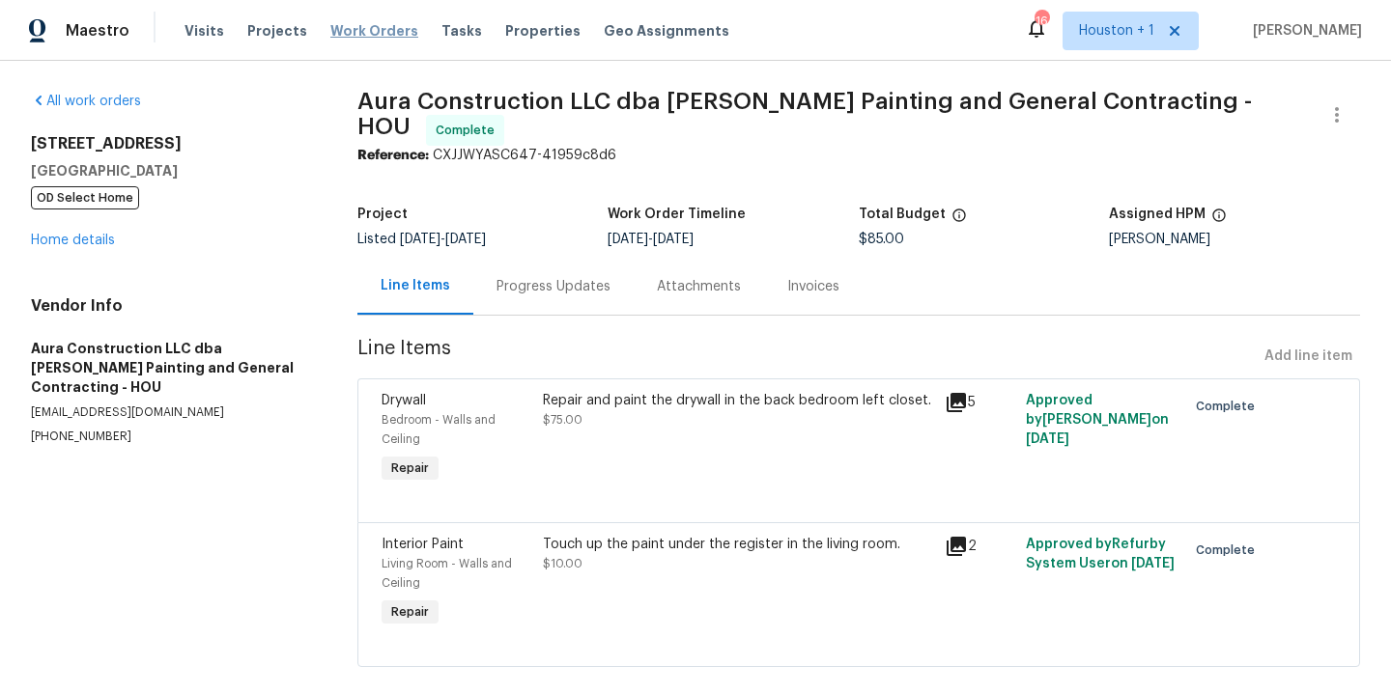
click at [366, 29] on span "Work Orders" at bounding box center [374, 30] width 88 height 19
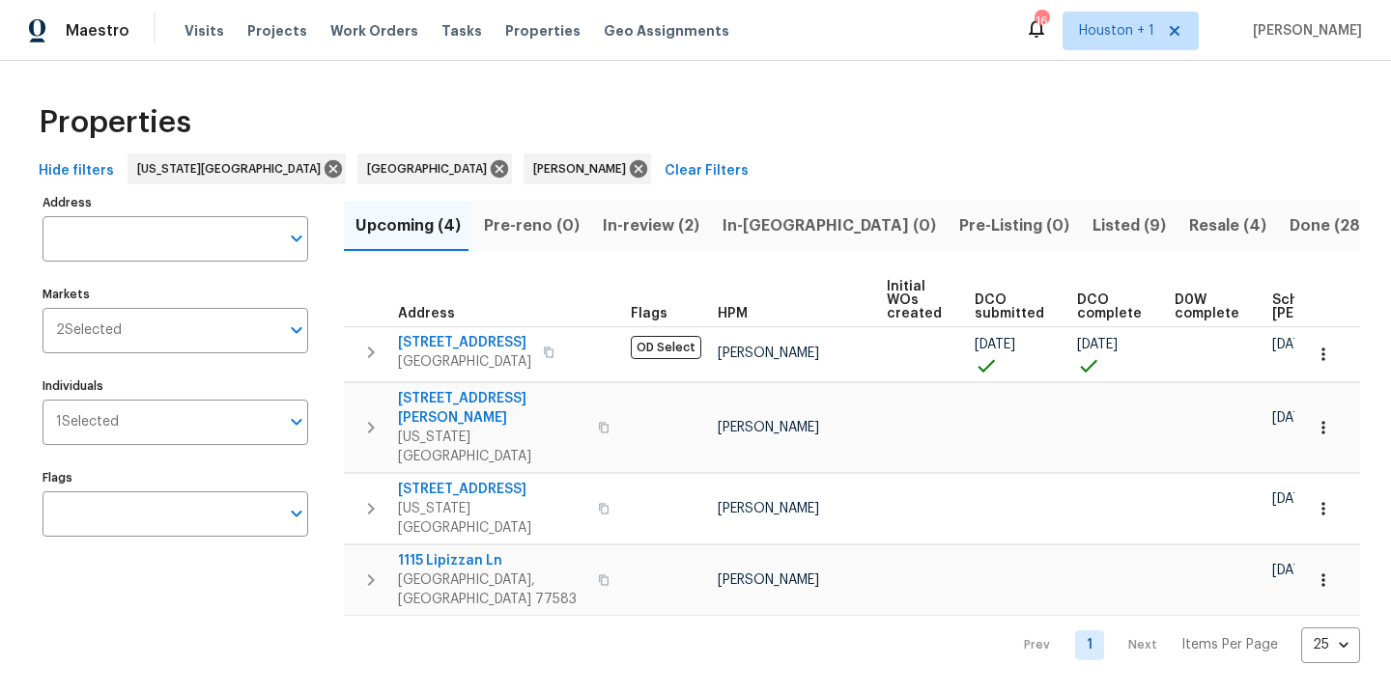
click at [1092, 225] on span "Listed (9)" at bounding box center [1128, 225] width 73 height 27
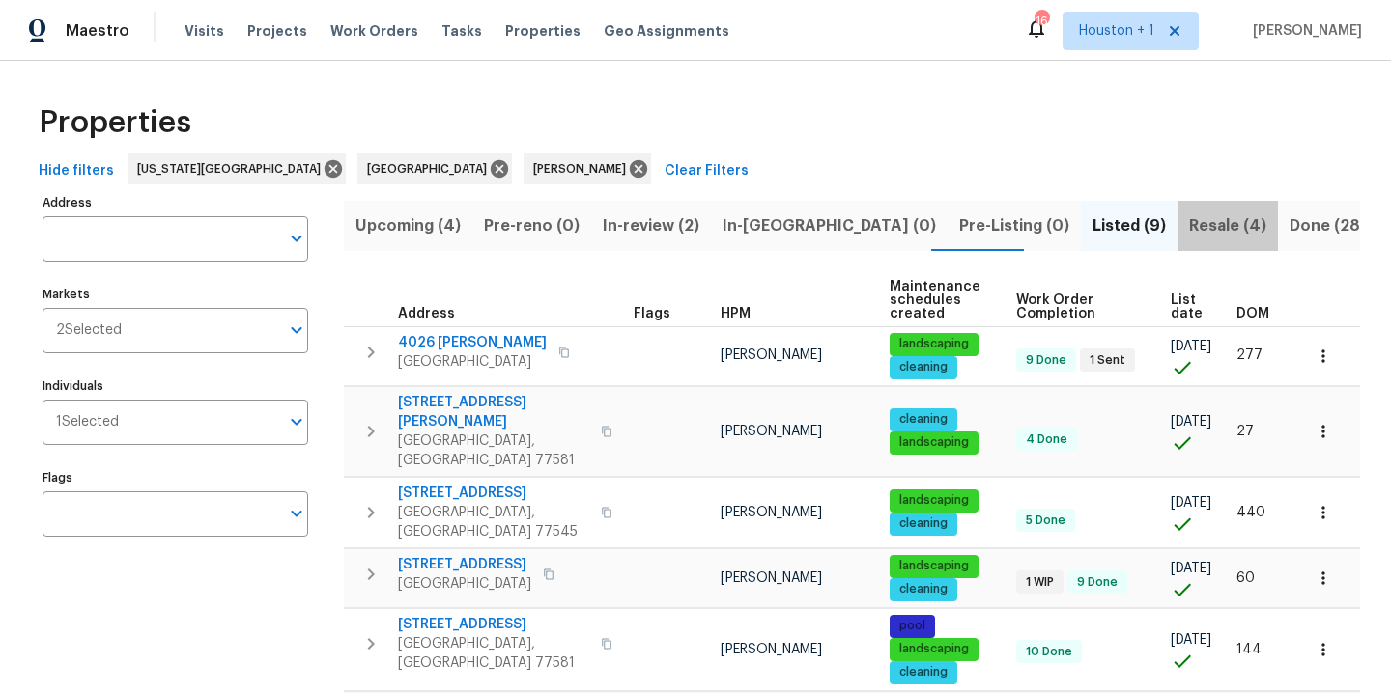
click at [1189, 229] on span "Resale (4)" at bounding box center [1227, 225] width 77 height 27
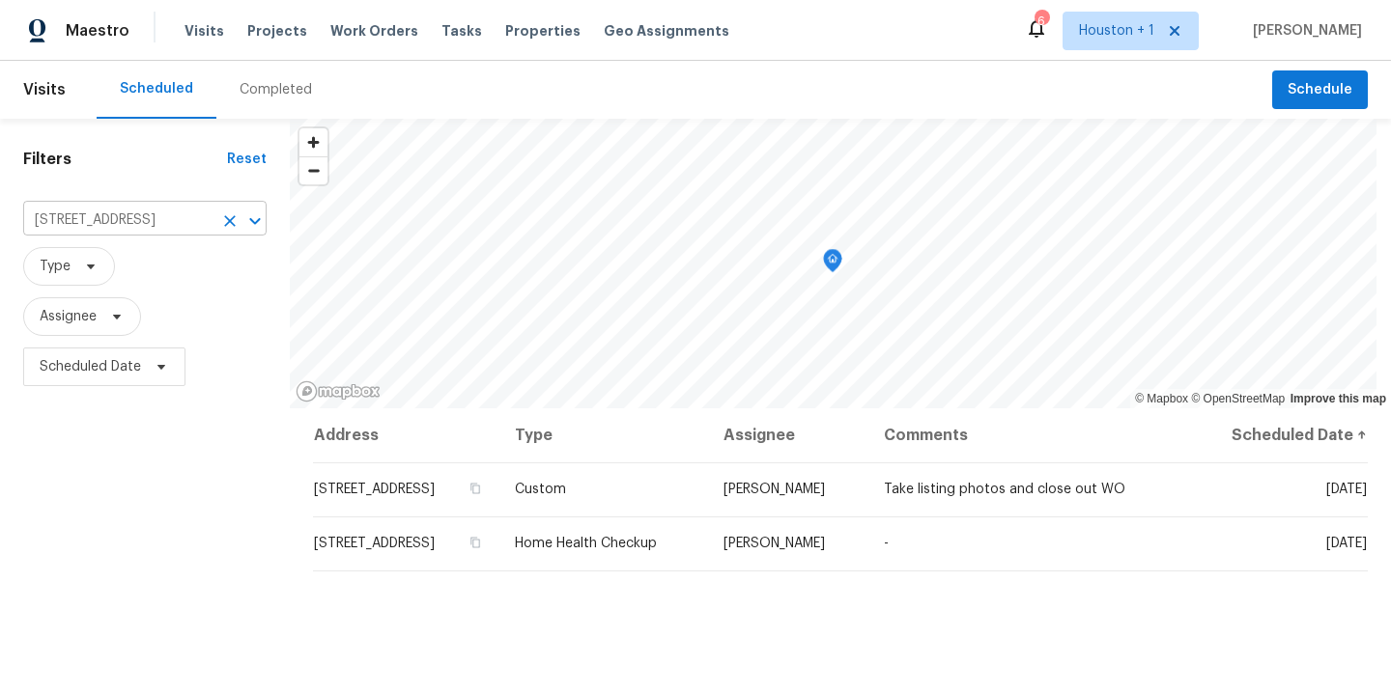
click at [95, 226] on input "[STREET_ADDRESS]" at bounding box center [117, 221] width 189 height 30
type input "4147 pre"
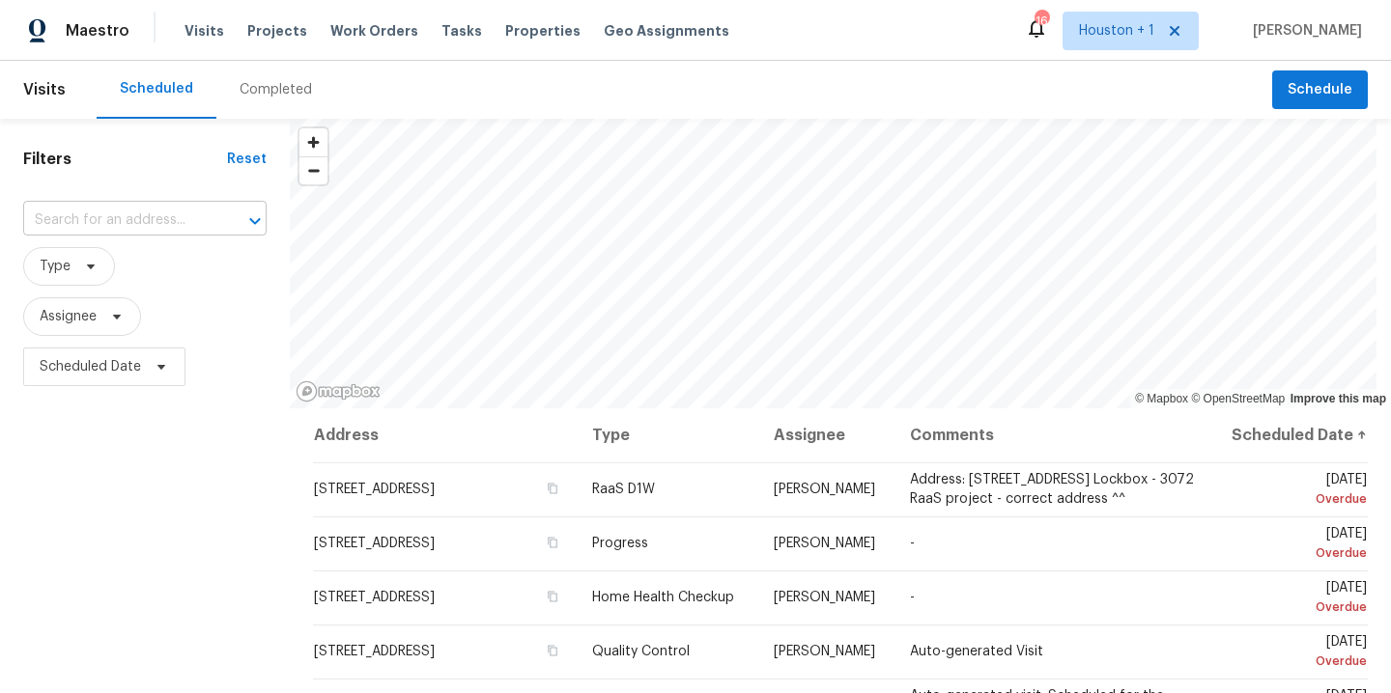
click at [118, 210] on input "text" at bounding box center [117, 221] width 189 height 30
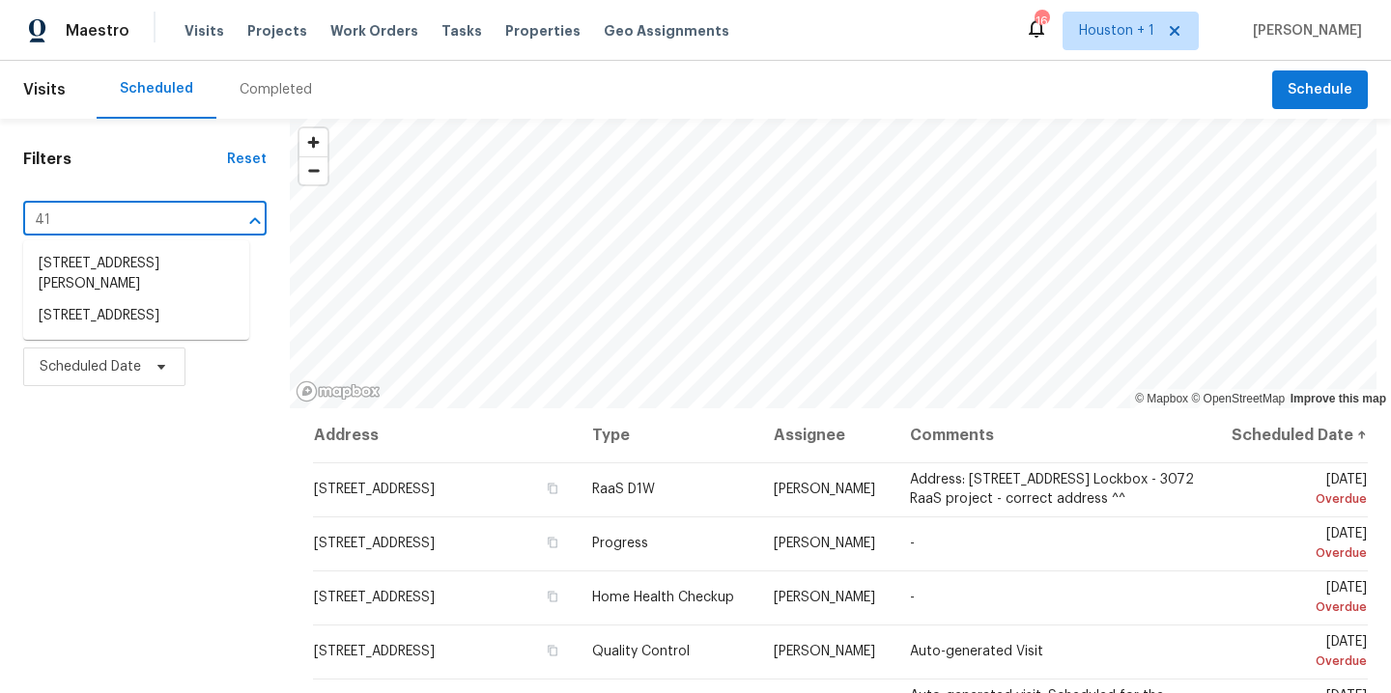
type input "4"
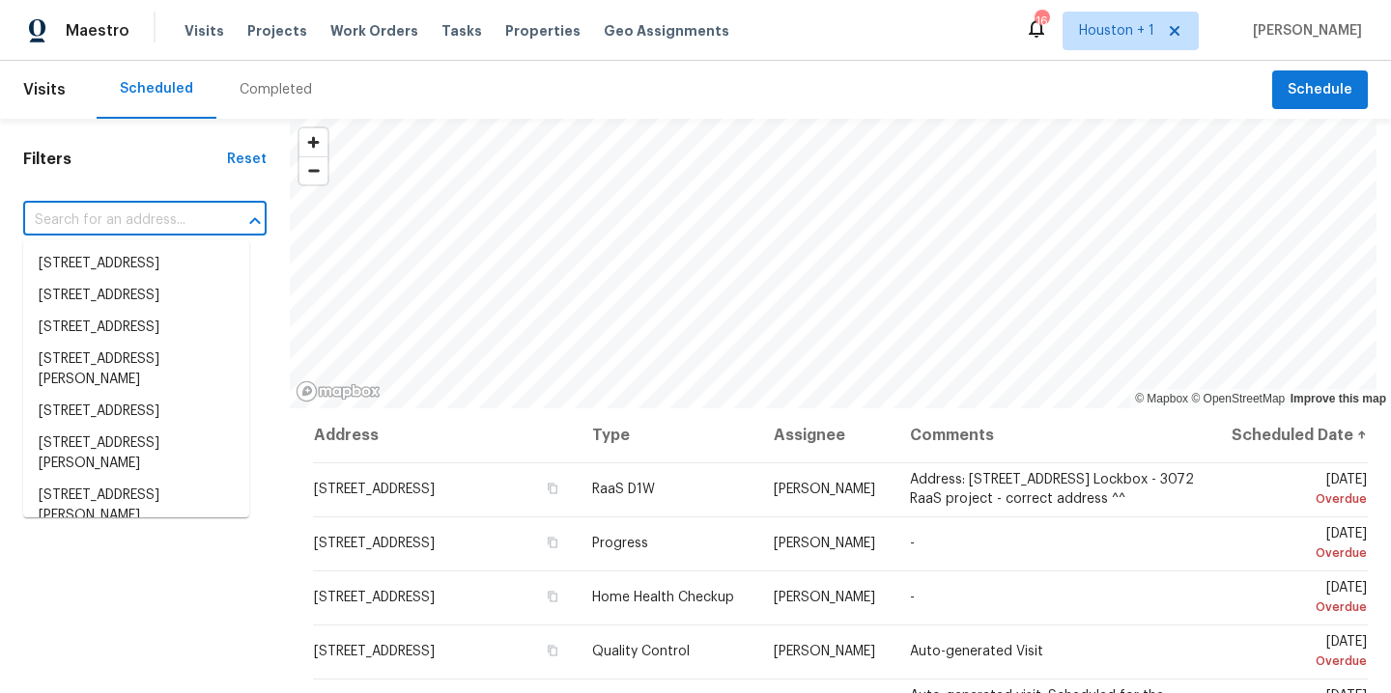
click at [275, 88] on div "Completed" at bounding box center [276, 89] width 72 height 19
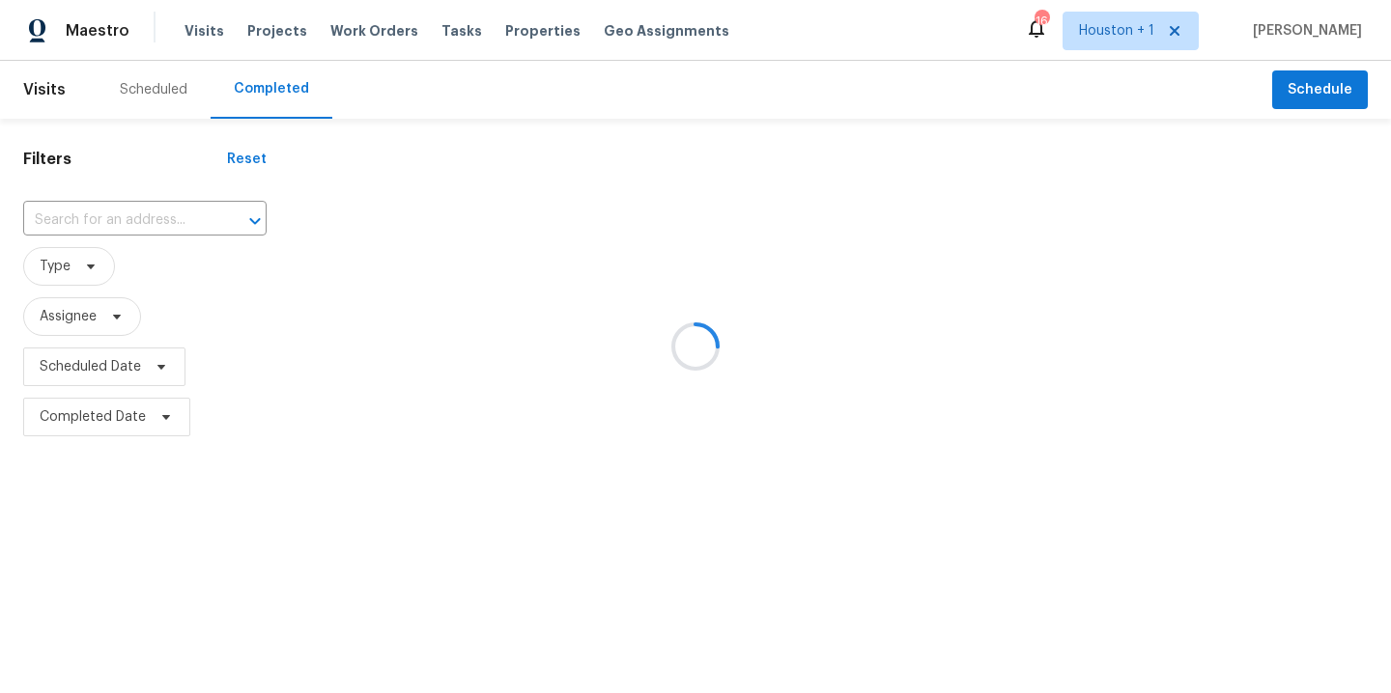
click at [135, 230] on div at bounding box center [695, 346] width 1391 height 693
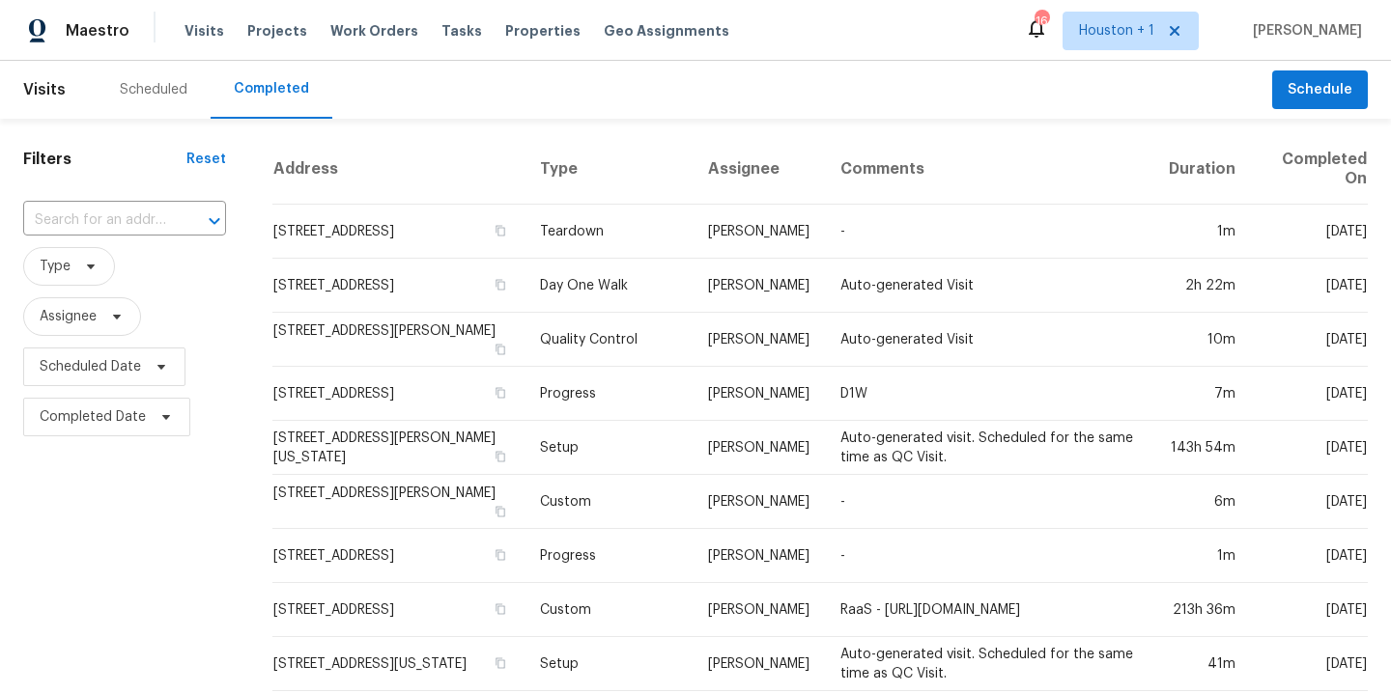
click at [162, 80] on div "Scheduled" at bounding box center [154, 89] width 68 height 19
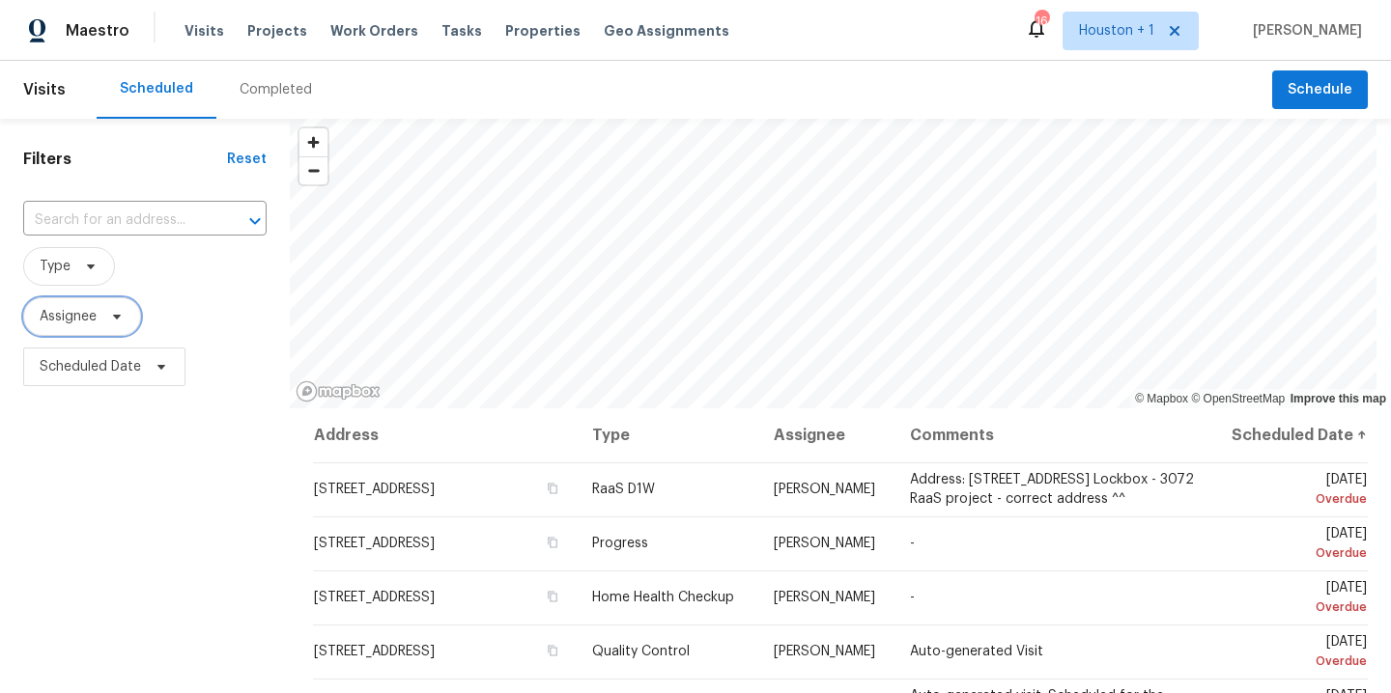
click at [68, 322] on span "Assignee" at bounding box center [68, 316] width 57 height 19
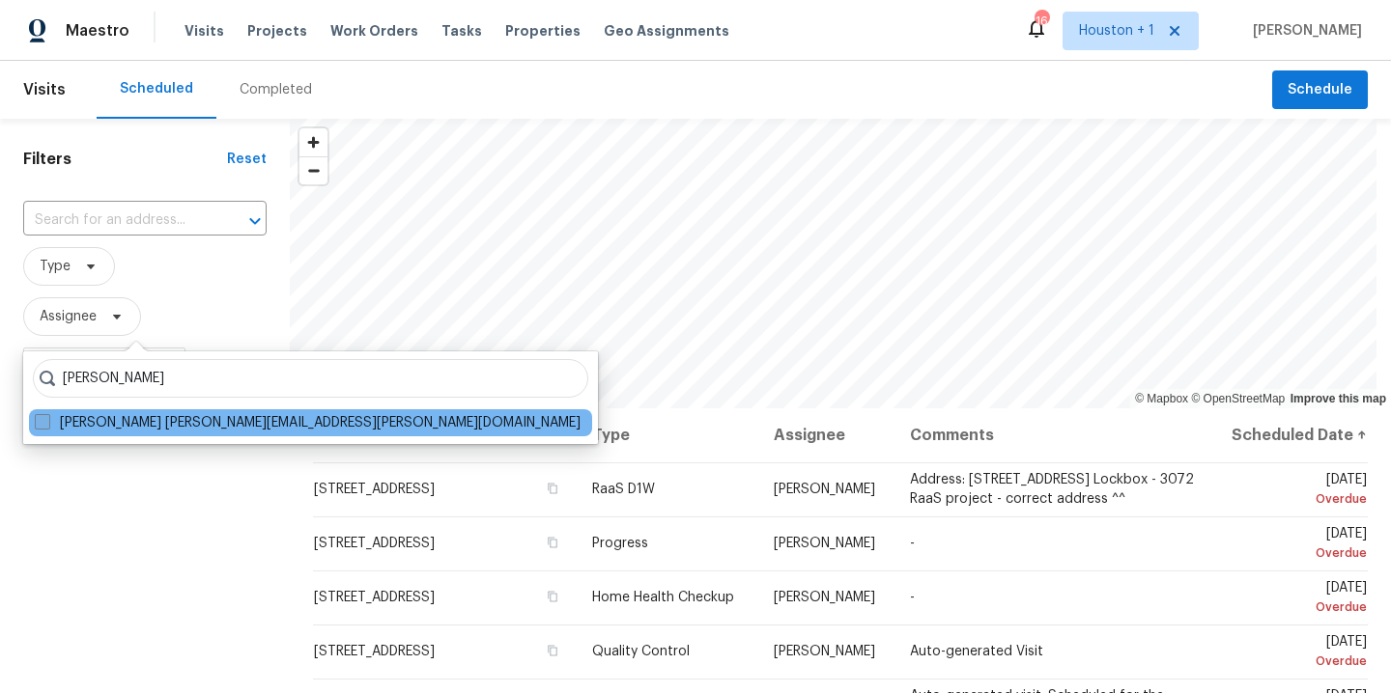
type input "stephen lacy"
click at [254, 419] on label "Stephen Lacy stephen.lacy@opendoor.com" at bounding box center [308, 422] width 546 height 19
click at [47, 419] on input "Stephen Lacy stephen.lacy@opendoor.com" at bounding box center [41, 419] width 13 height 13
checkbox input "true"
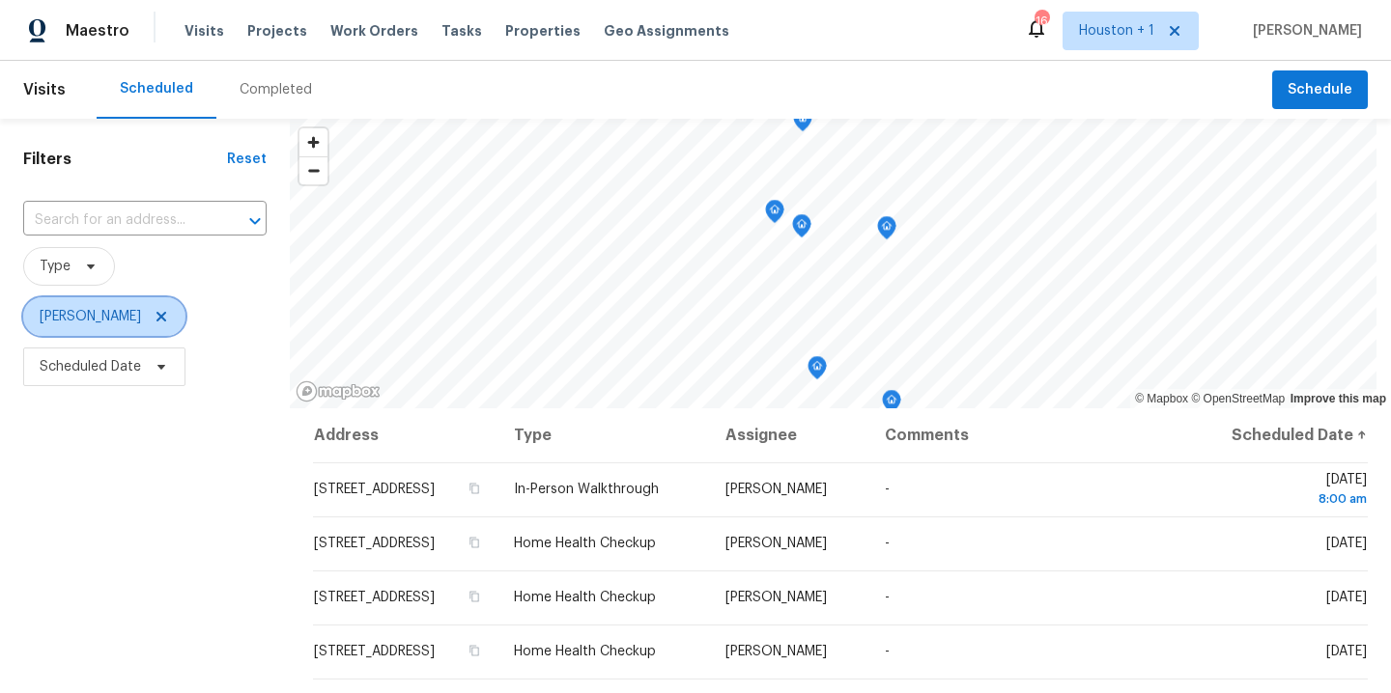
click at [154, 312] on icon at bounding box center [161, 316] width 15 height 15
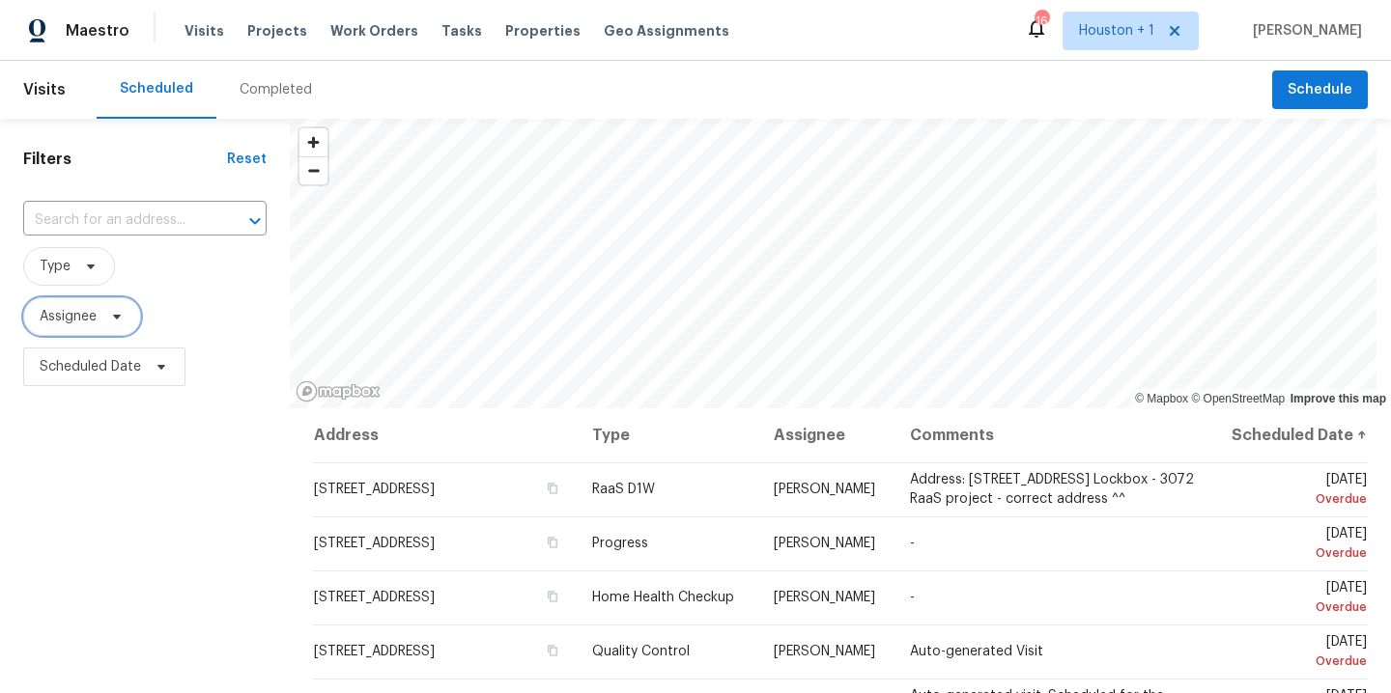
click at [94, 326] on span "Assignee" at bounding box center [82, 316] width 118 height 39
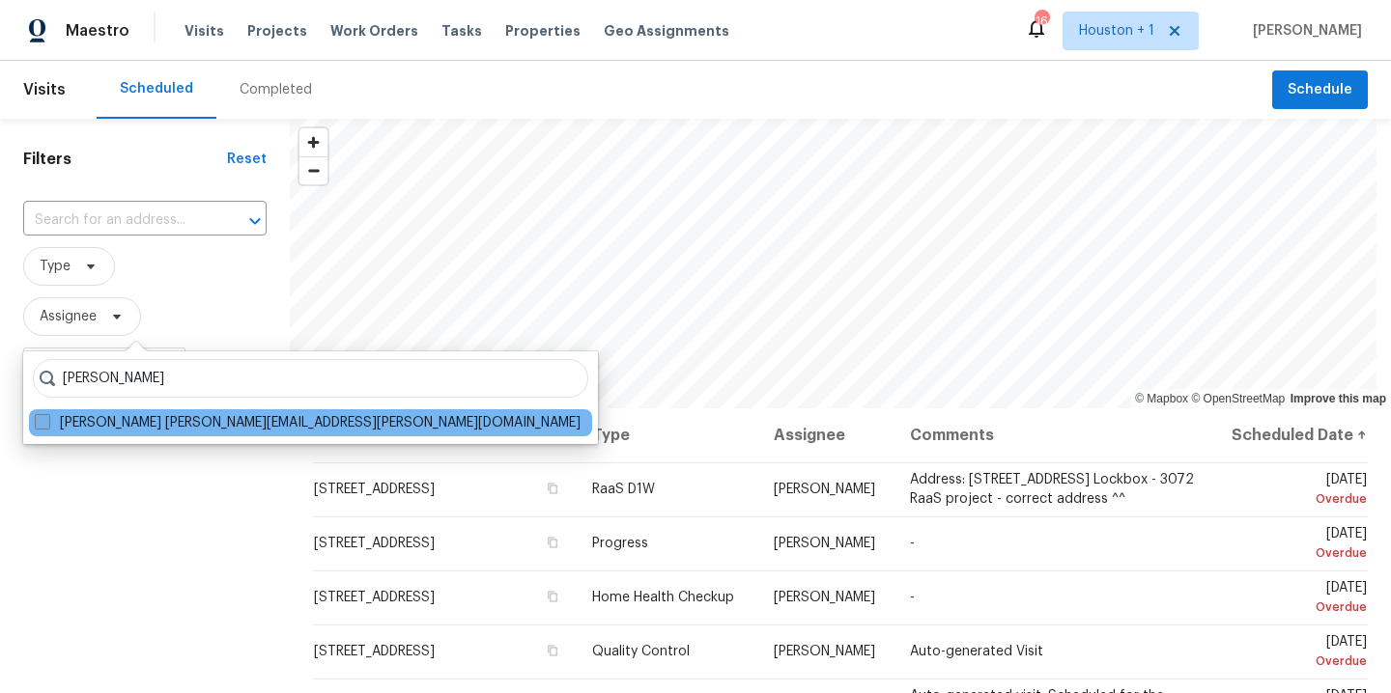
type input "andy taylor"
click at [104, 428] on label "Andy Taylor andy.taylor@opendoor.com" at bounding box center [308, 422] width 546 height 19
click at [47, 426] on input "Andy Taylor andy.taylor@opendoor.com" at bounding box center [41, 419] width 13 height 13
checkbox input "true"
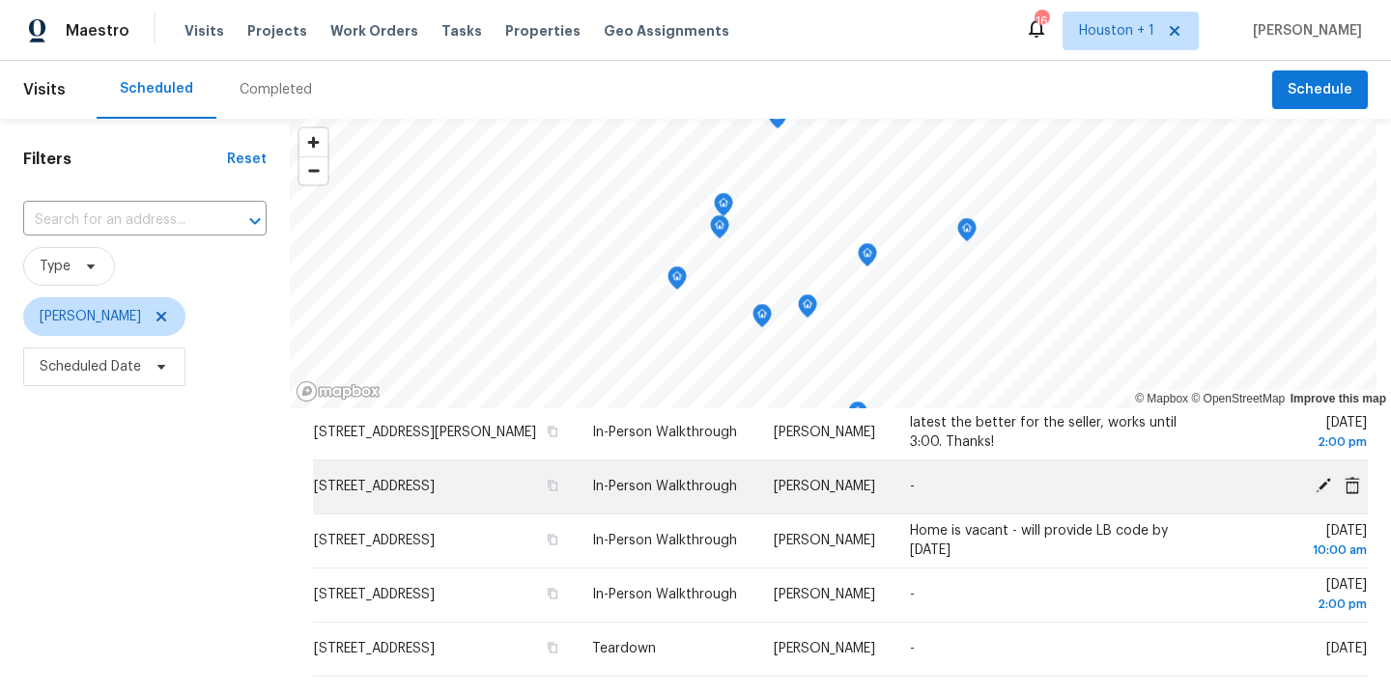
scroll to position [61, 0]
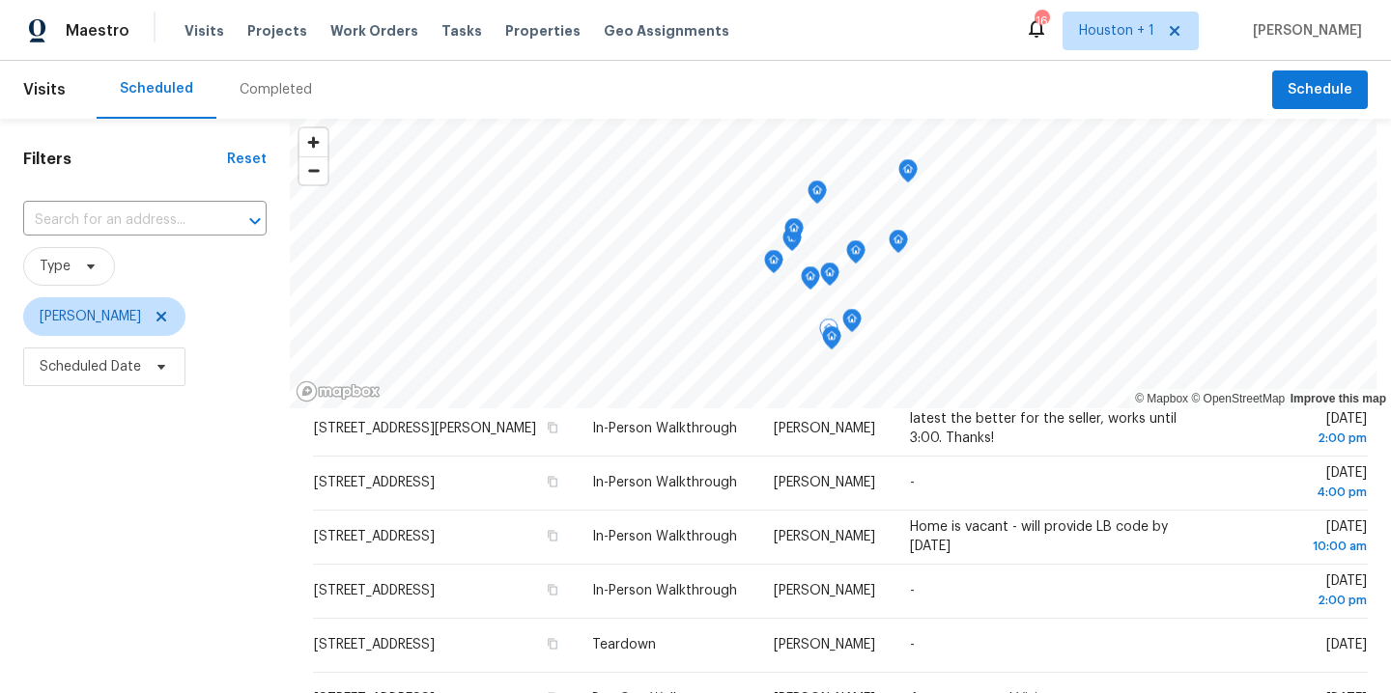
click at [215, 515] on div "Filters Reset ​ Type Andy Taylor Scheduled Date" at bounding box center [145, 541] width 290 height 844
click at [156, 321] on icon at bounding box center [161, 317] width 10 height 10
